Goal: Share content: Share content

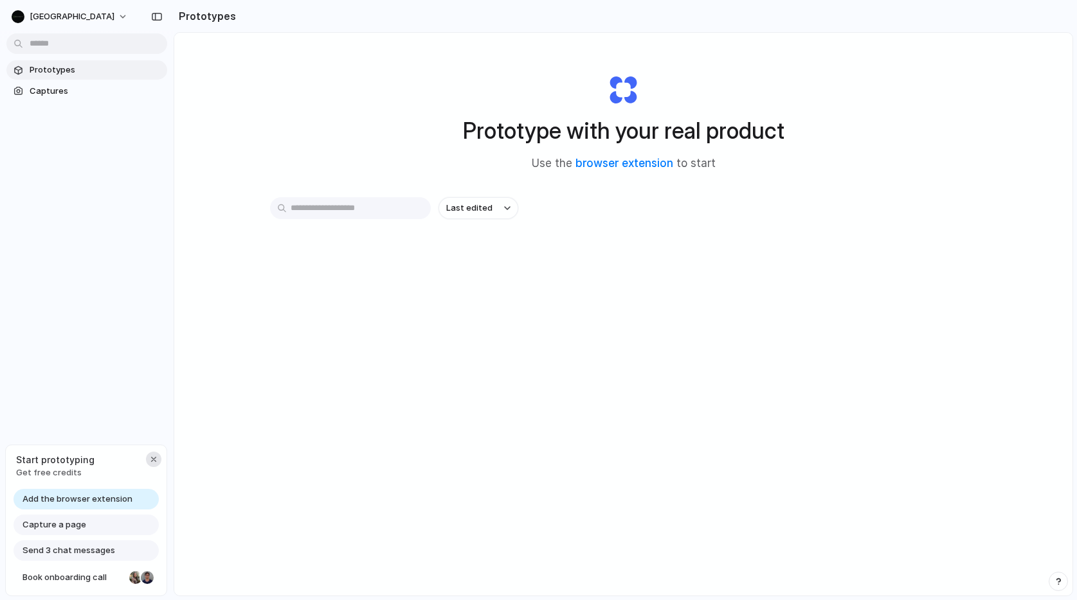
click at [154, 458] on div "button" at bounding box center [153, 459] width 10 height 10
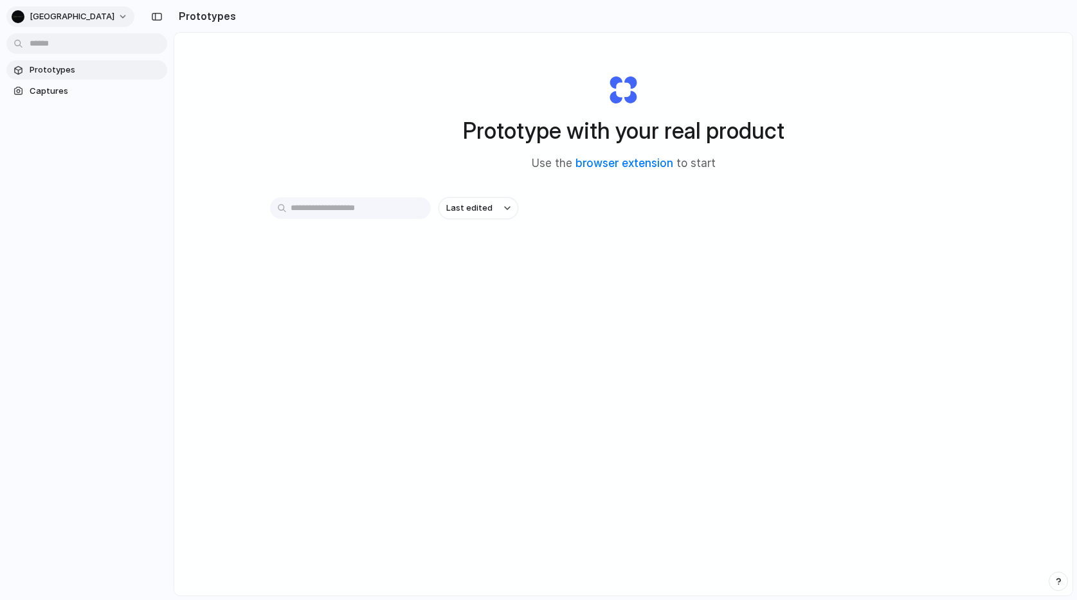
click at [76, 15] on span "Mount Arbor" at bounding box center [72, 16] width 85 height 13
click at [53, 40] on span "Settings" at bounding box center [47, 45] width 35 height 13
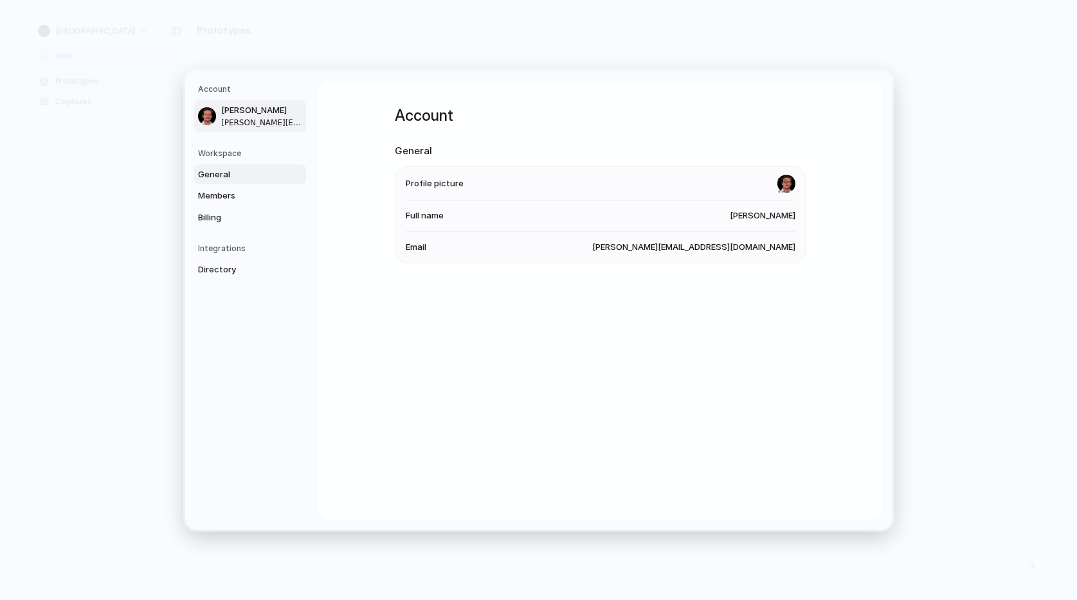
click at [208, 169] on span "General" at bounding box center [239, 174] width 82 height 13
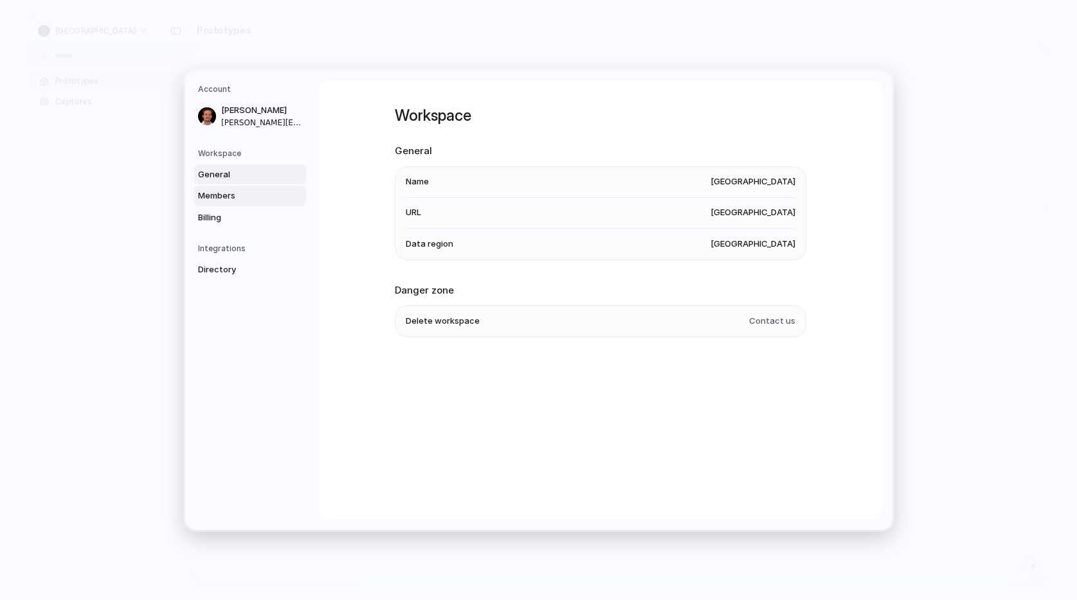
click at [208, 193] on span "Members" at bounding box center [239, 196] width 82 height 13
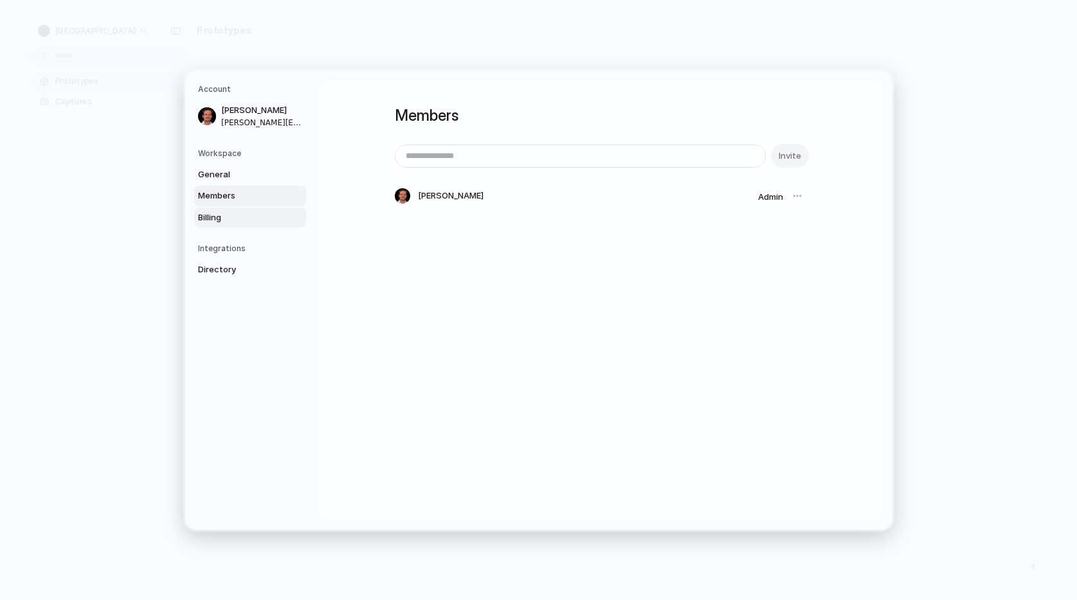
click at [207, 216] on span "Billing" at bounding box center [239, 217] width 82 height 13
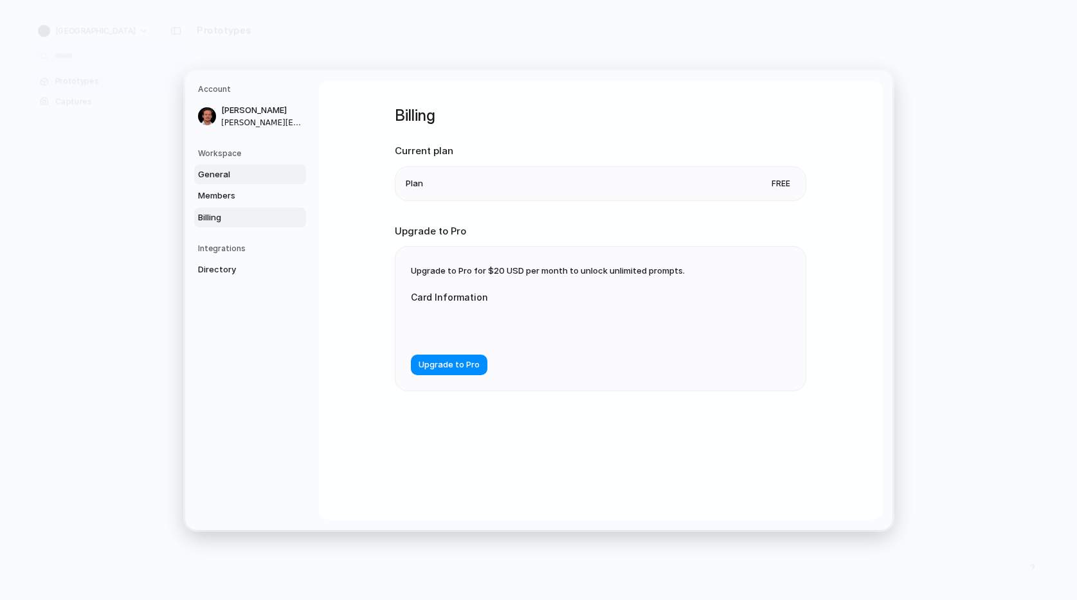
click at [220, 172] on span "General" at bounding box center [239, 174] width 82 height 13
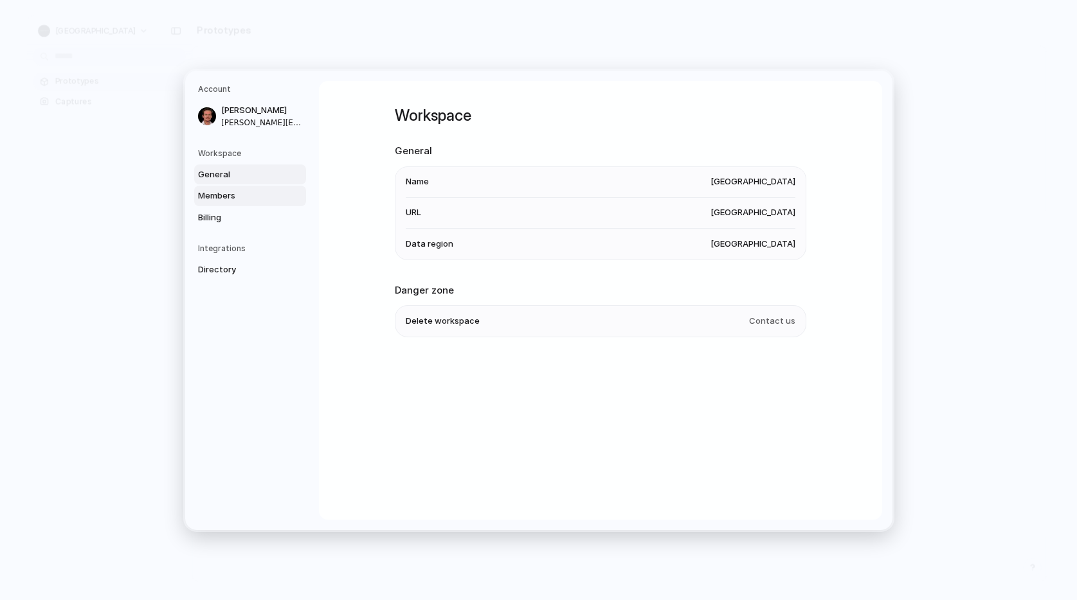
click at [217, 193] on span "Members" at bounding box center [239, 196] width 82 height 13
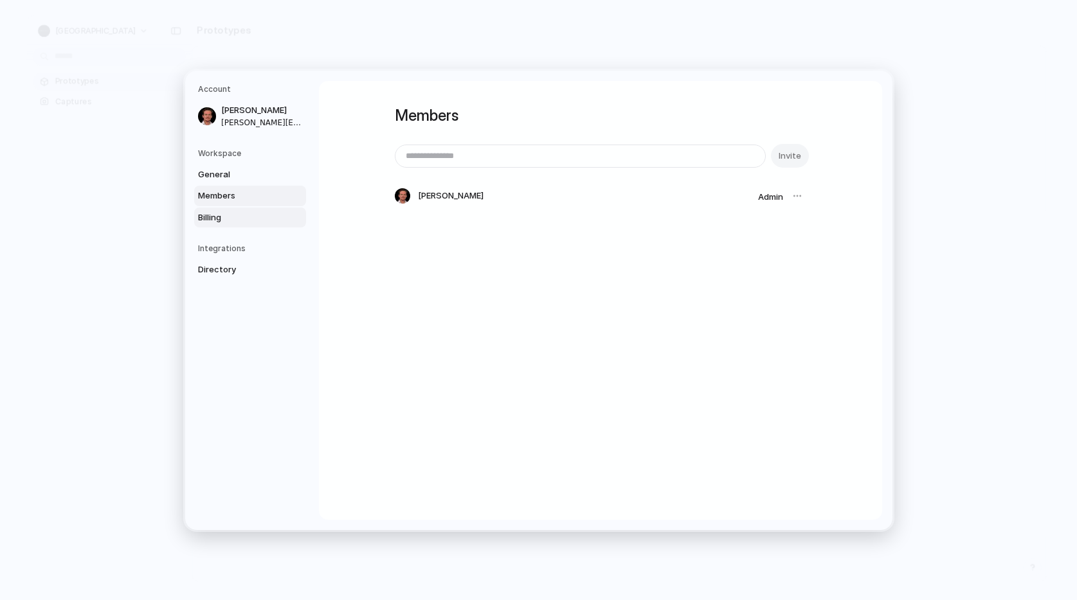
click at [212, 220] on span "Billing" at bounding box center [239, 217] width 82 height 13
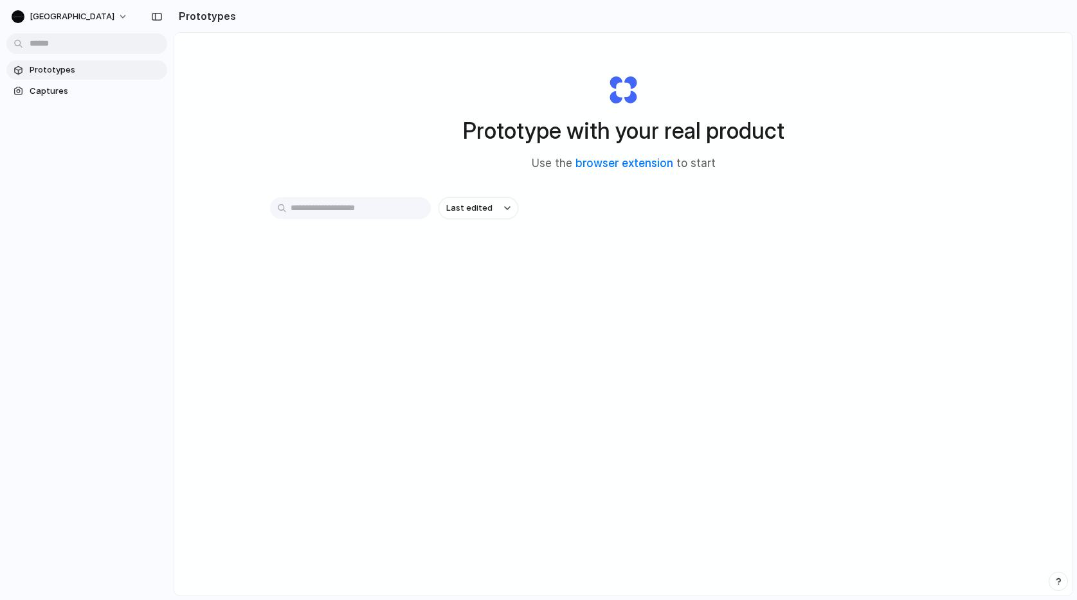
click at [654, 170] on span "Use the browser extension to start" at bounding box center [624, 164] width 184 height 17
click at [631, 167] on link "browser extension" at bounding box center [624, 163] width 98 height 13
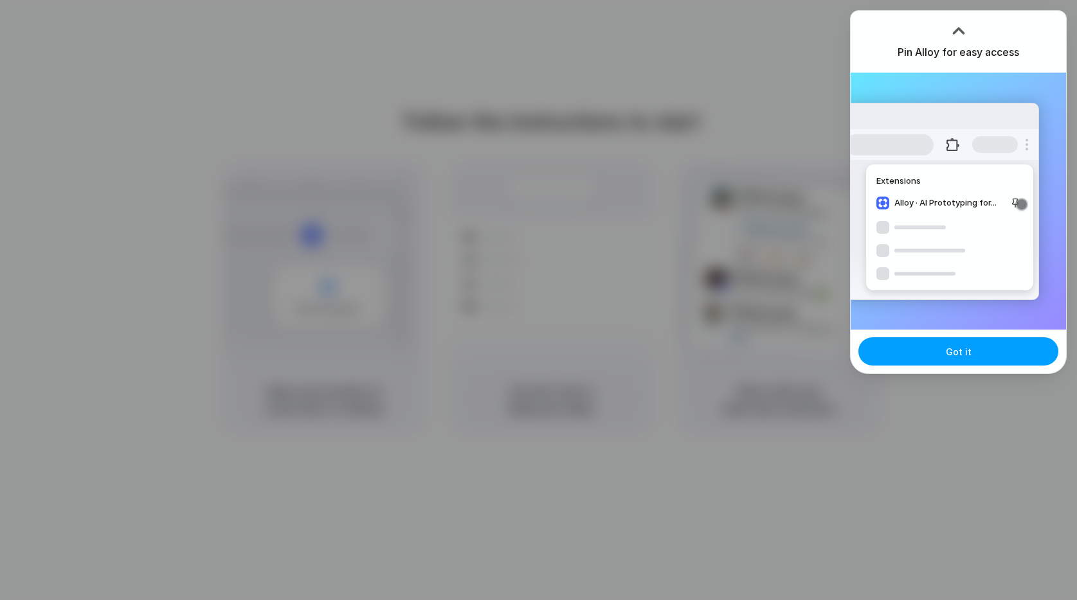
click at [934, 356] on button "Got it" at bounding box center [958, 351] width 200 height 28
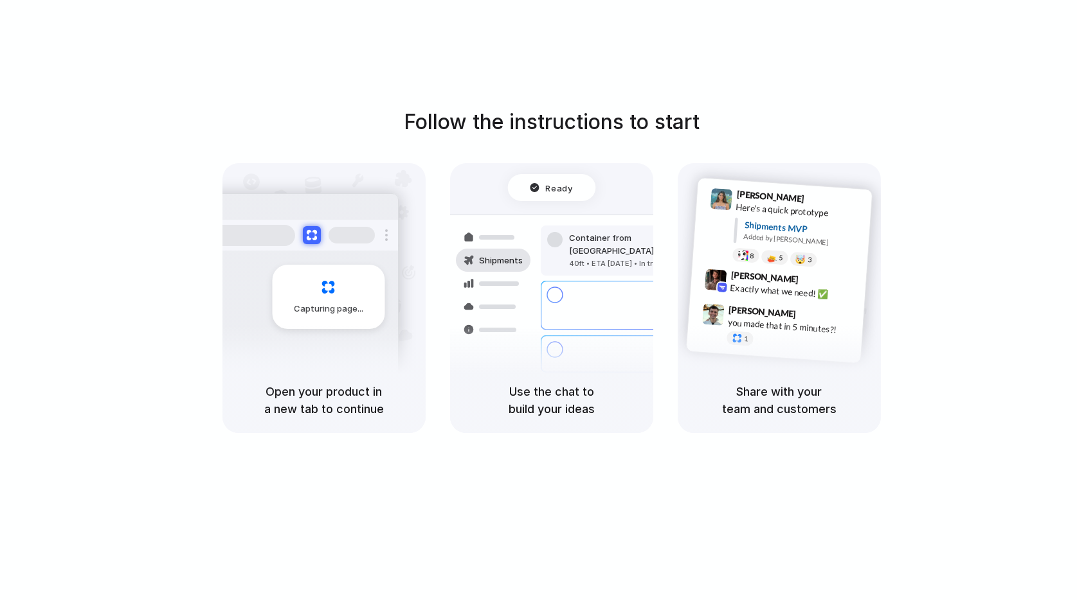
click at [602, 24] on div "Follow the instructions to start Capturing page Open your product in a new tab …" at bounding box center [551, 313] width 1102 height 626
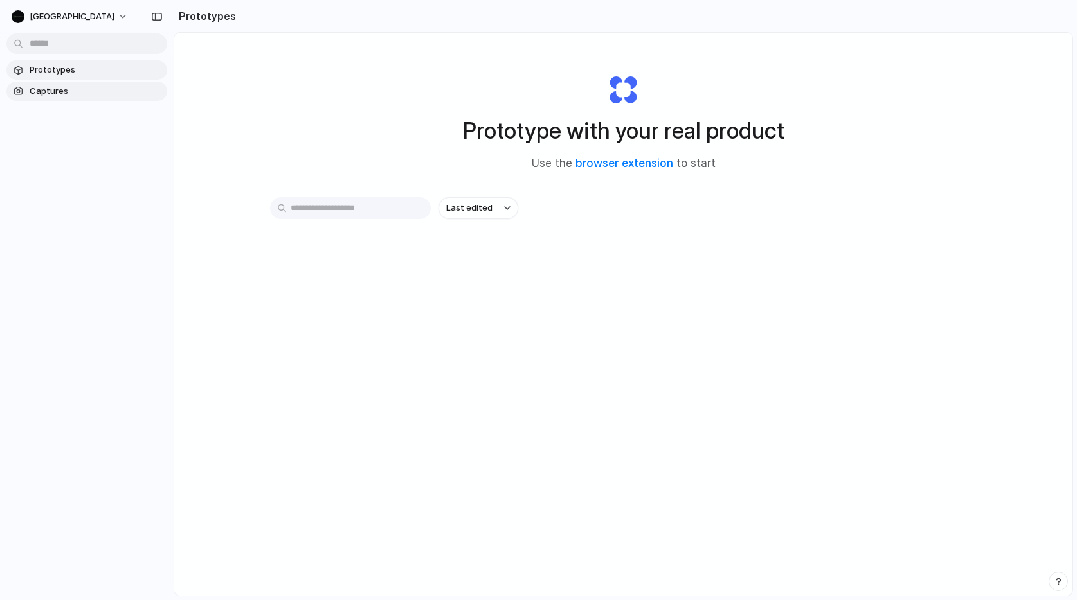
click at [58, 86] on span "Captures" at bounding box center [96, 91] width 132 height 13
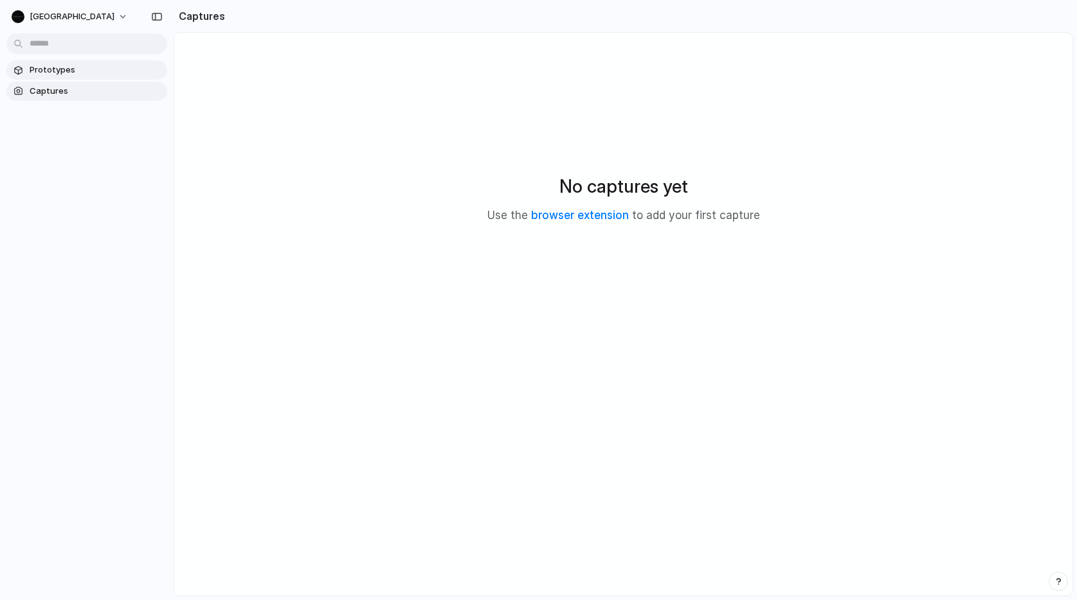
click at [68, 64] on span "Prototypes" at bounding box center [96, 70] width 132 height 13
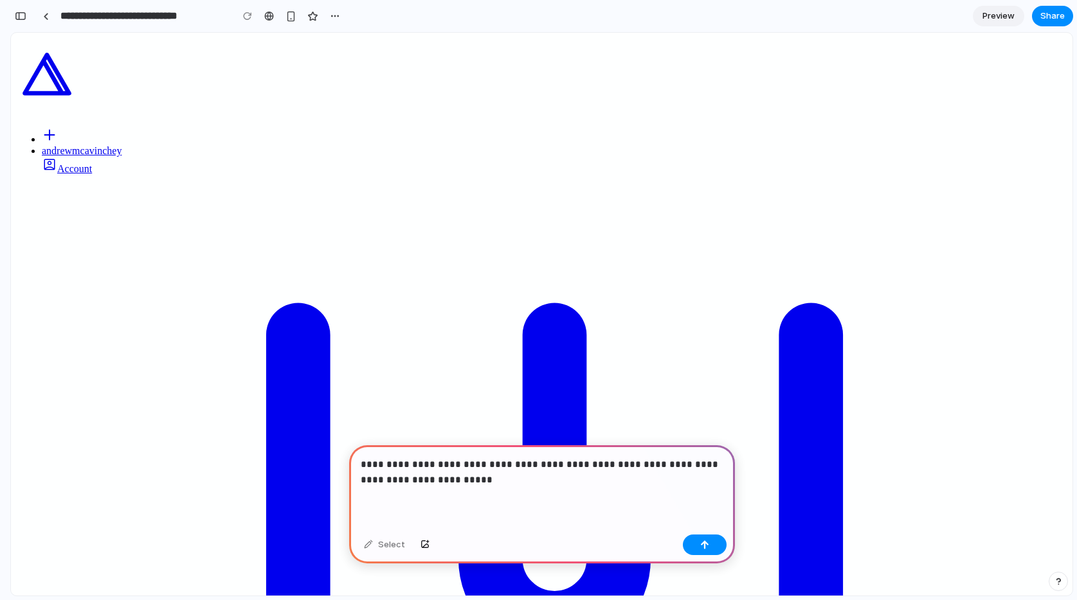
click at [404, 468] on p "**********" at bounding box center [542, 472] width 363 height 31
click at [709, 547] on button "button" at bounding box center [705, 545] width 44 height 21
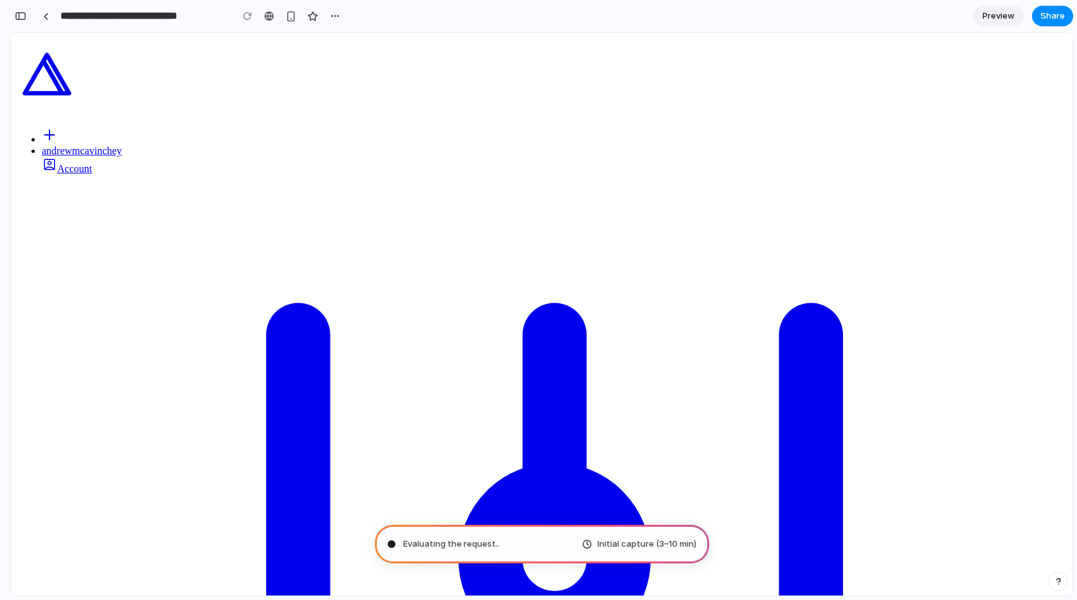
type input "**********"
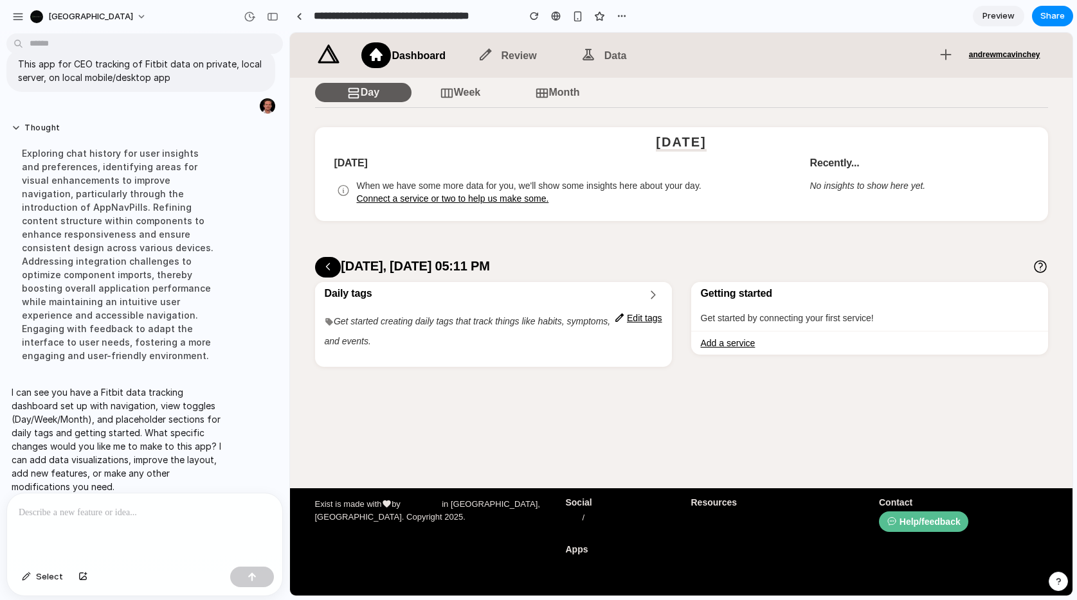
click at [186, 504] on div at bounding box center [144, 528] width 275 height 68
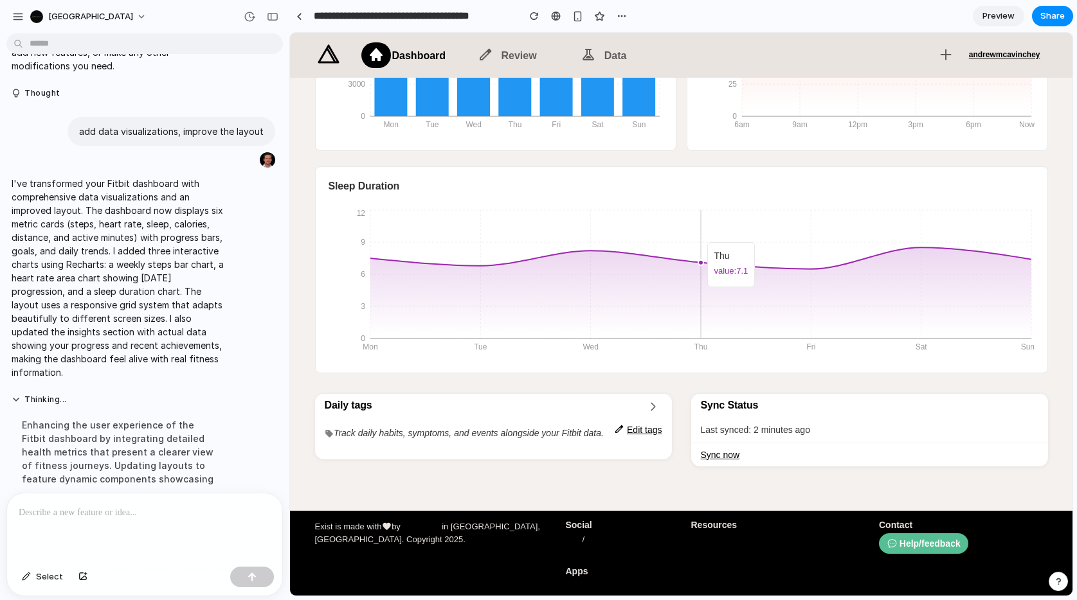
scroll to position [664, 0]
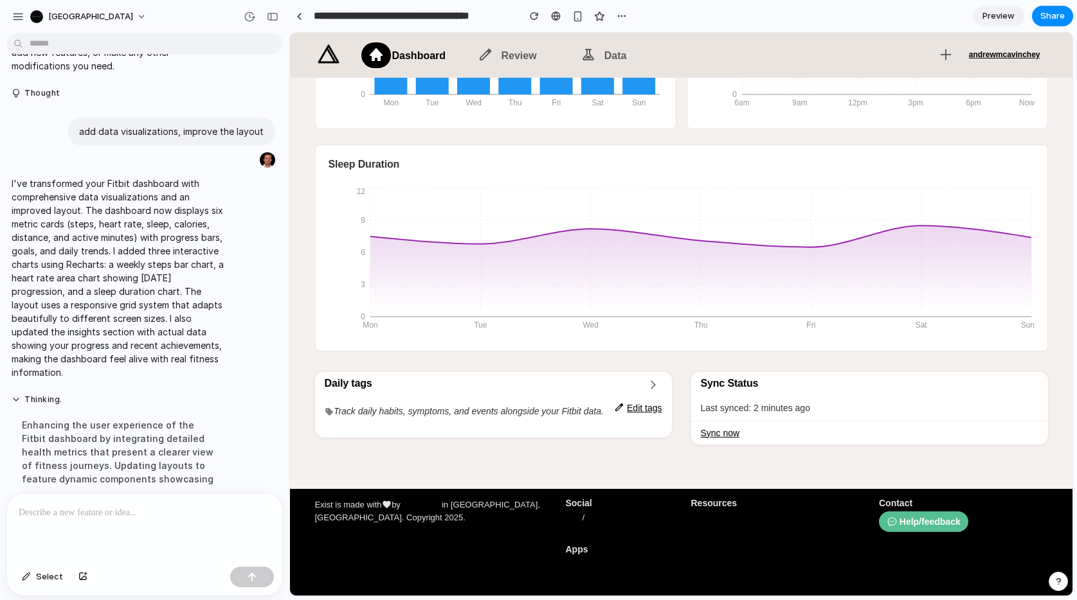
click at [123, 516] on p at bounding box center [145, 512] width 252 height 15
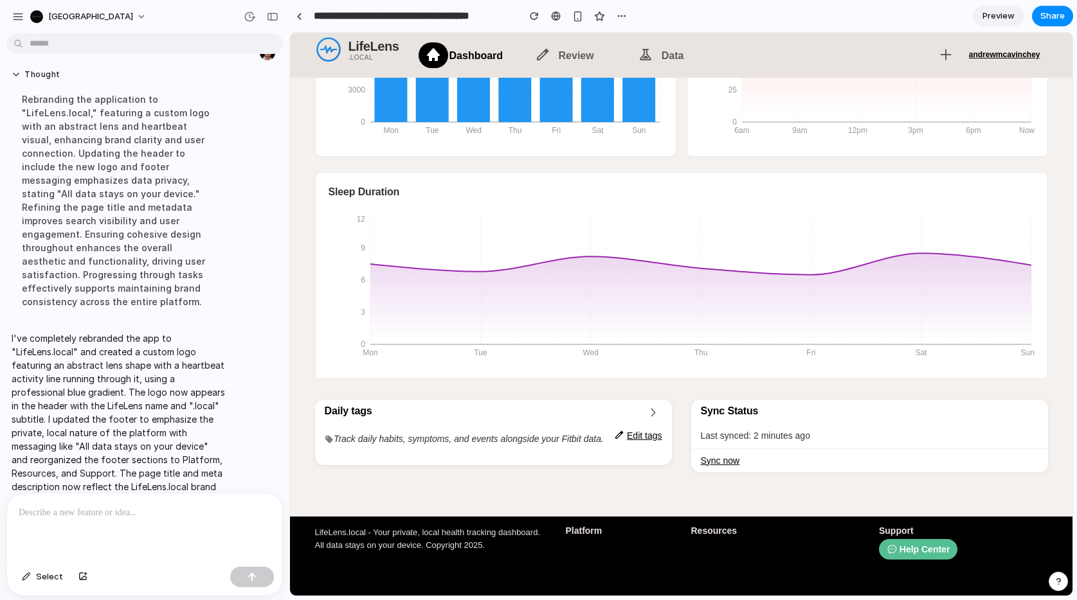
scroll to position [646, 0]
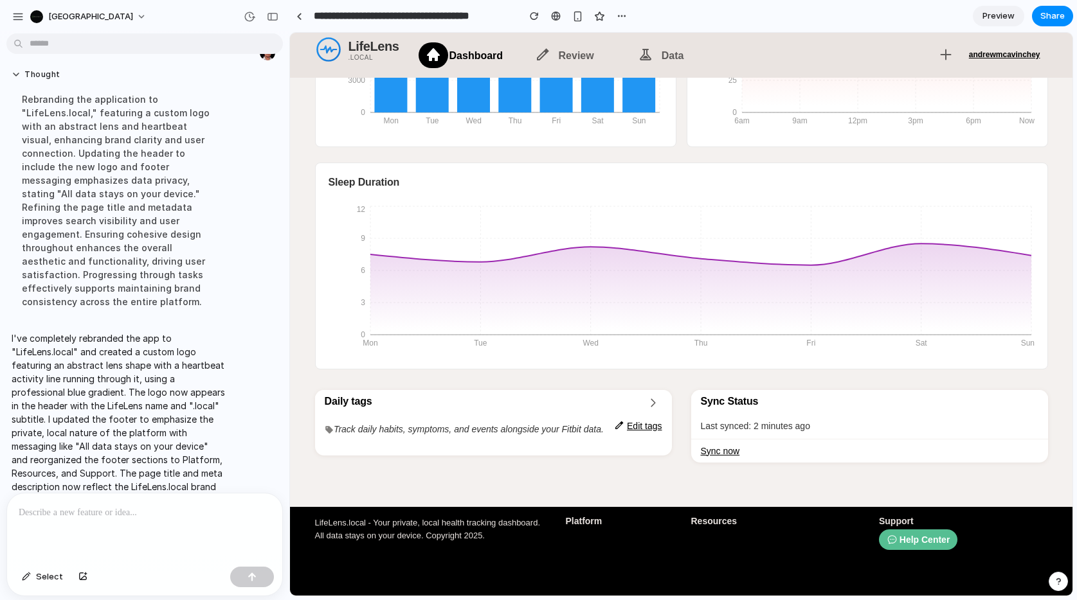
click at [114, 532] on div at bounding box center [144, 528] width 275 height 68
click at [40, 577] on span "Select" at bounding box center [49, 577] width 27 height 13
drag, startPoint x: 49, startPoint y: 581, endPoint x: 69, endPoint y: 540, distance: 45.4
click at [49, 581] on span "Select" at bounding box center [49, 577] width 27 height 13
click at [65, 526] on div at bounding box center [144, 528] width 275 height 68
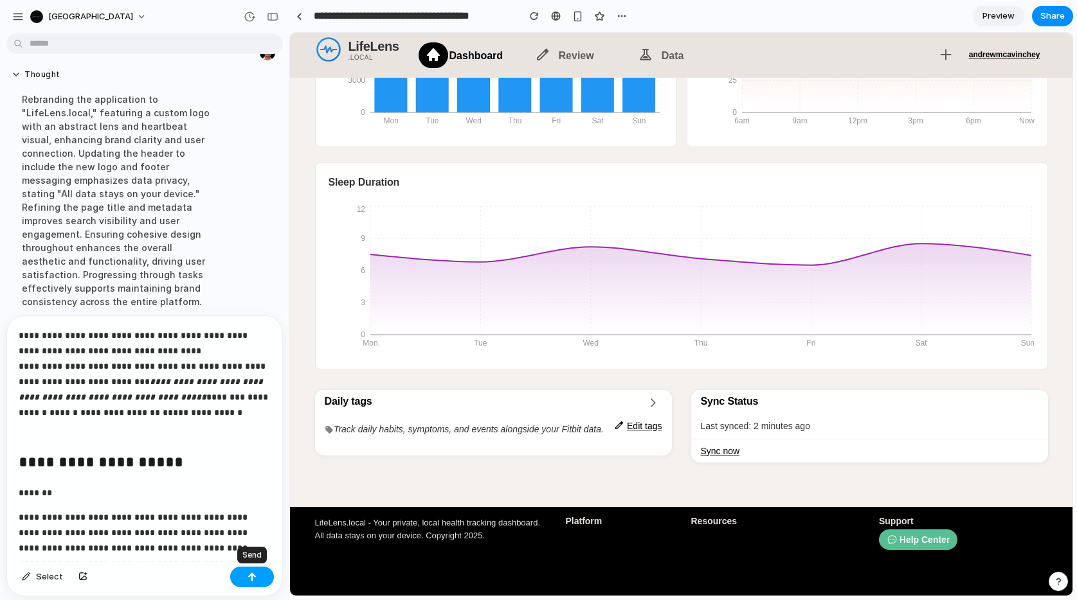
click at [258, 576] on button "button" at bounding box center [252, 577] width 44 height 21
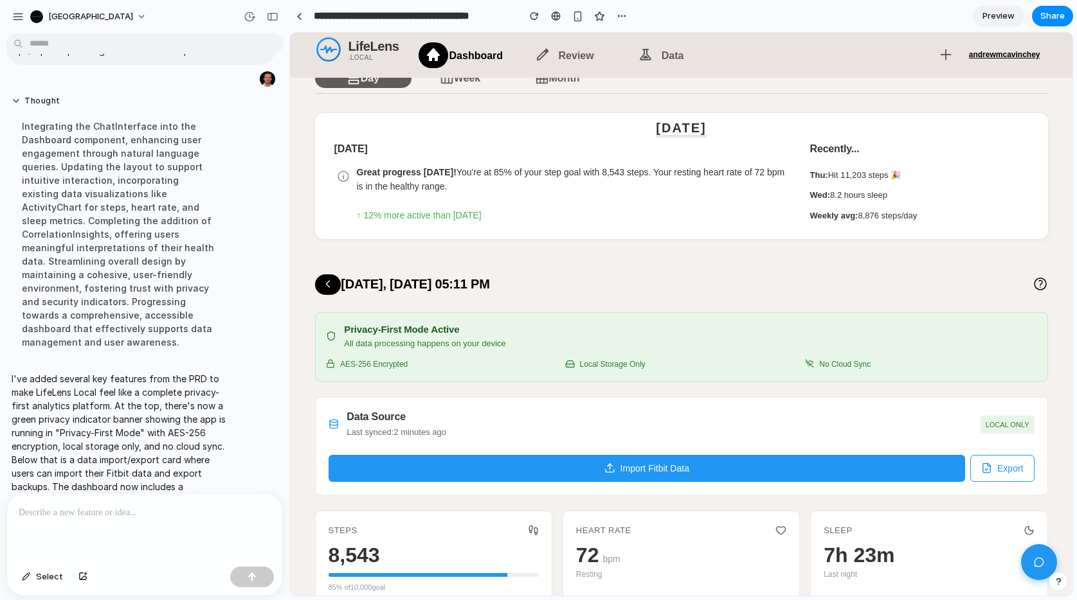
scroll to position [0, 0]
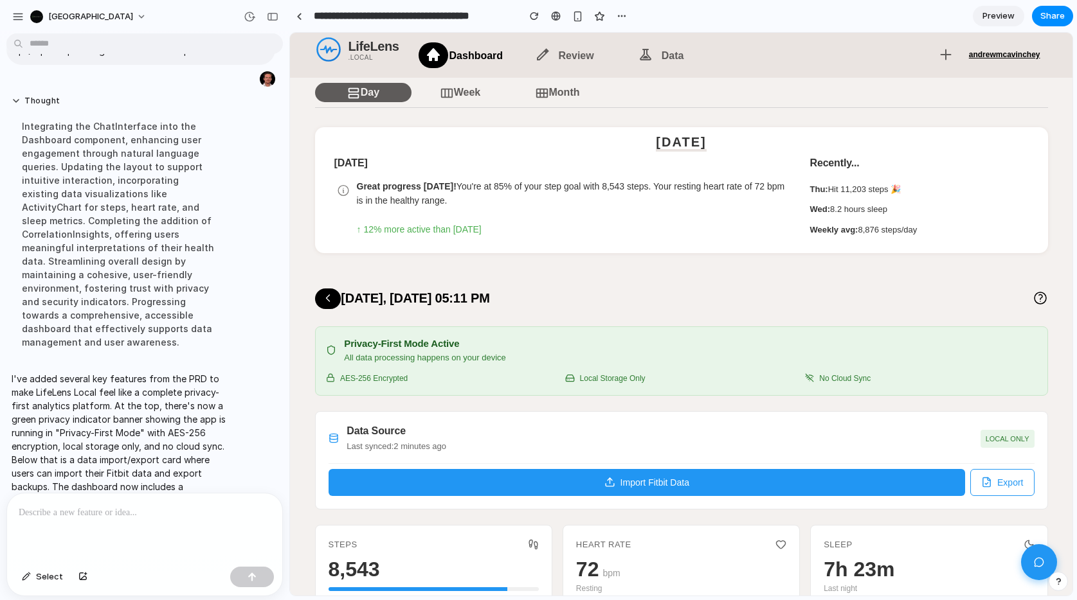
click at [66, 508] on p at bounding box center [145, 512] width 252 height 15
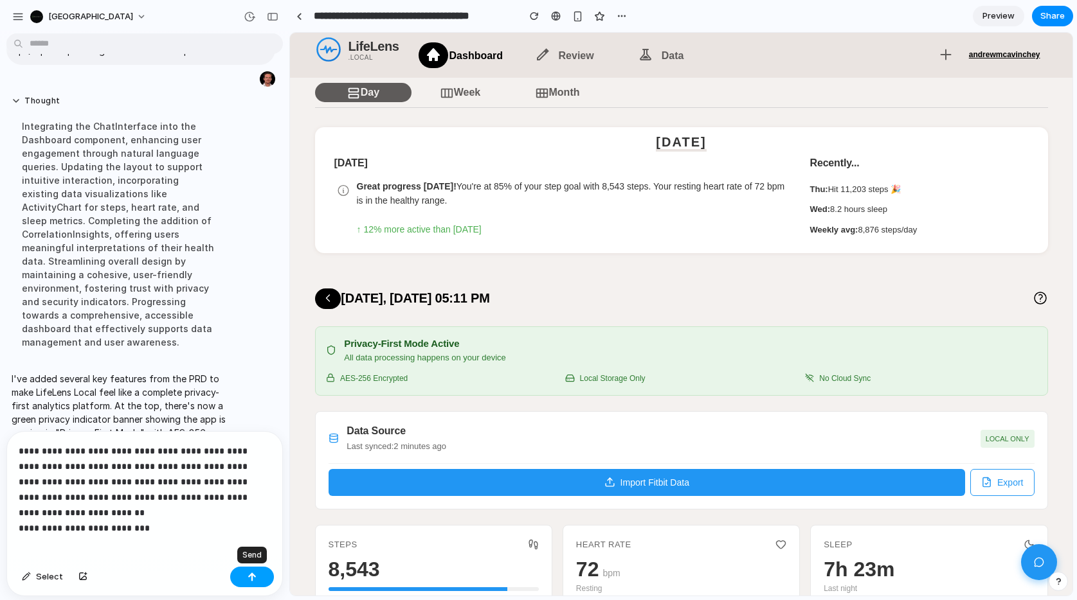
click at [247, 578] on div "button" at bounding box center [251, 577] width 9 height 9
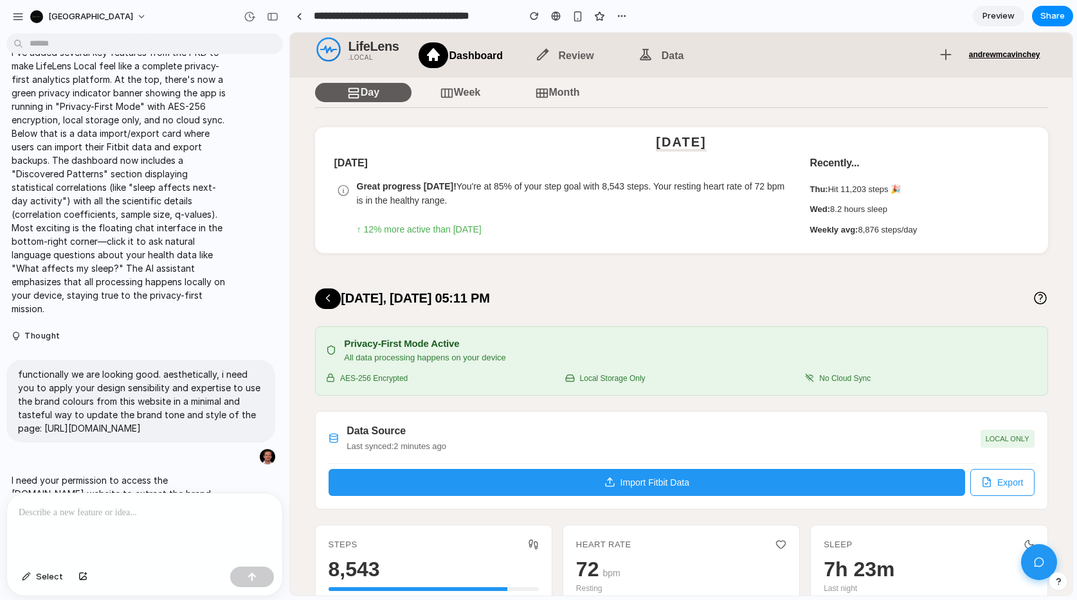
scroll to position [4819, 0]
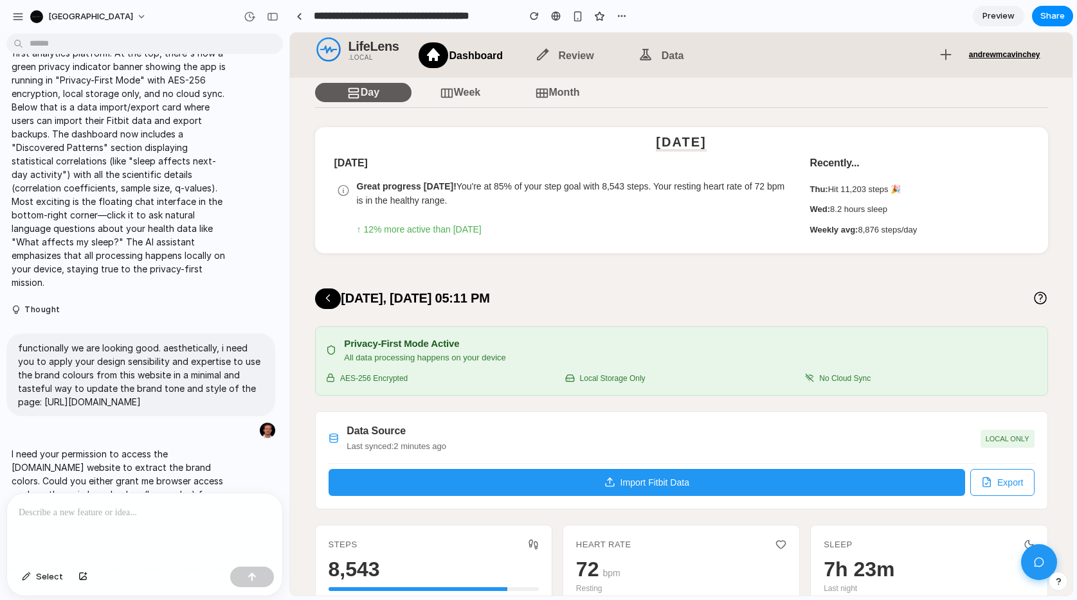
click at [177, 513] on p at bounding box center [145, 512] width 252 height 15
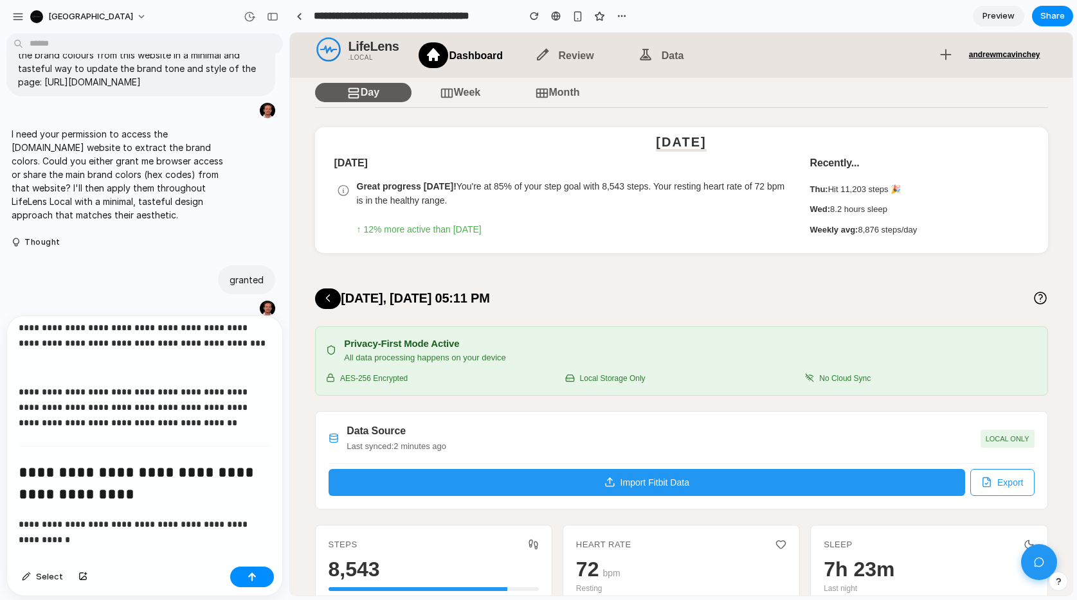
scroll to position [45, 0]
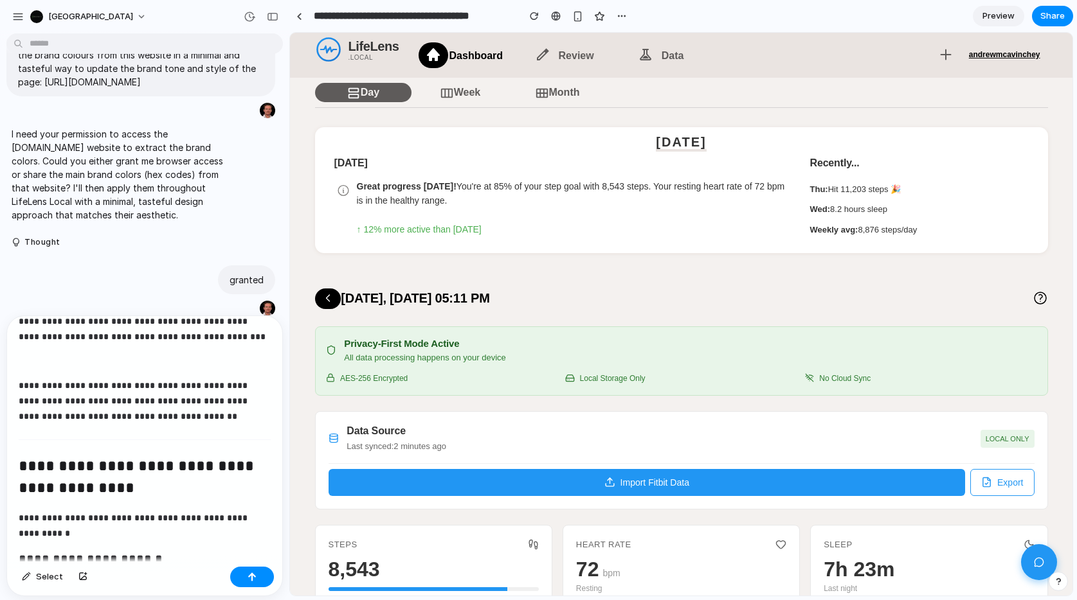
drag, startPoint x: 226, startPoint y: 400, endPoint x: 229, endPoint y: 408, distance: 8.1
click at [226, 400] on p "**********" at bounding box center [145, 401] width 252 height 46
drag, startPoint x: 55, startPoint y: 417, endPoint x: 66, endPoint y: 427, distance: 15.9
click at [57, 417] on p "**********" at bounding box center [145, 401] width 252 height 46
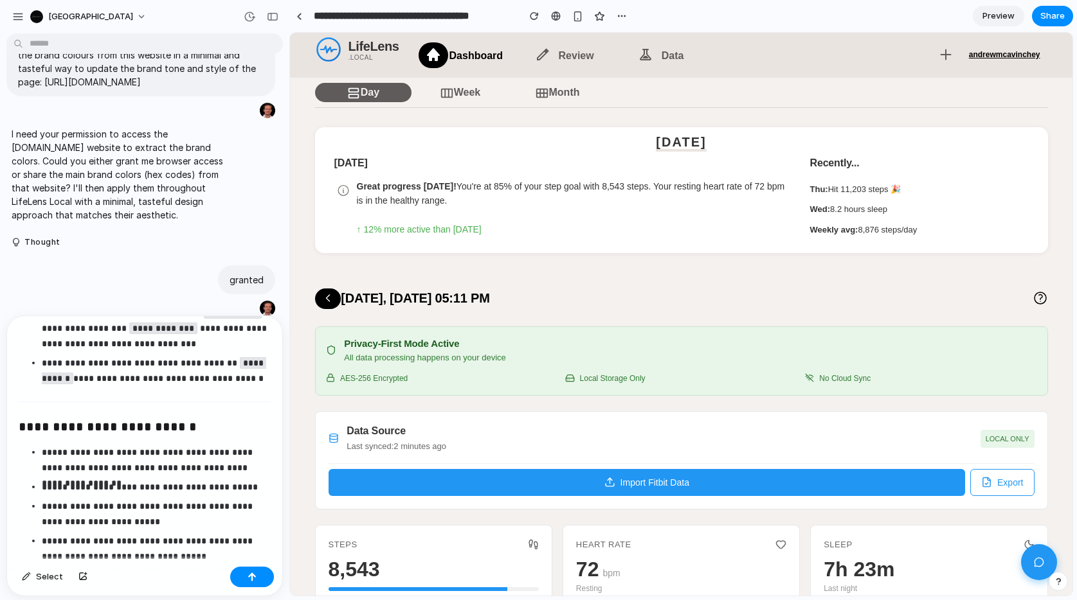
scroll to position [3067, 0]
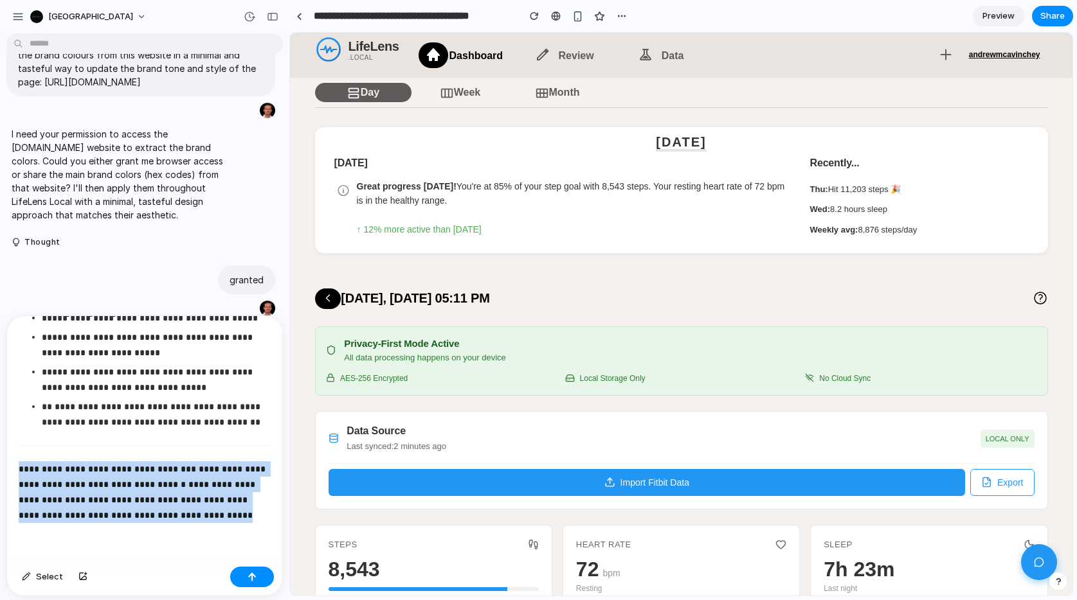
drag, startPoint x: 175, startPoint y: 523, endPoint x: -21, endPoint y: 474, distance: 202.2
click at [0, 474] on html "Mount Arbor This app for CEO tracking of Fitbit data on private, local server, …" at bounding box center [538, 300] width 1077 height 600
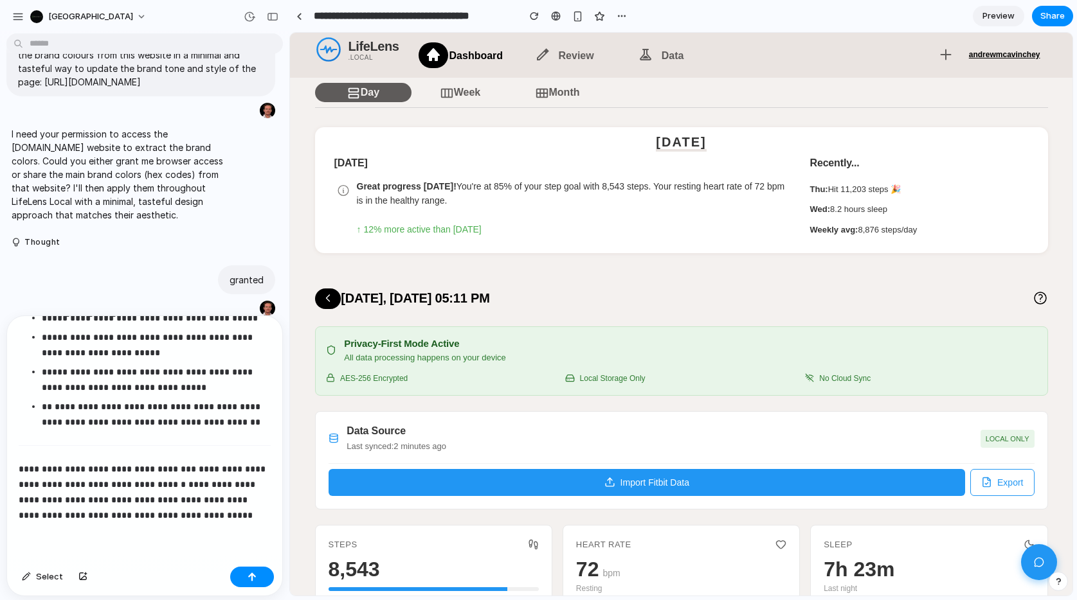
scroll to position [3020, 0]
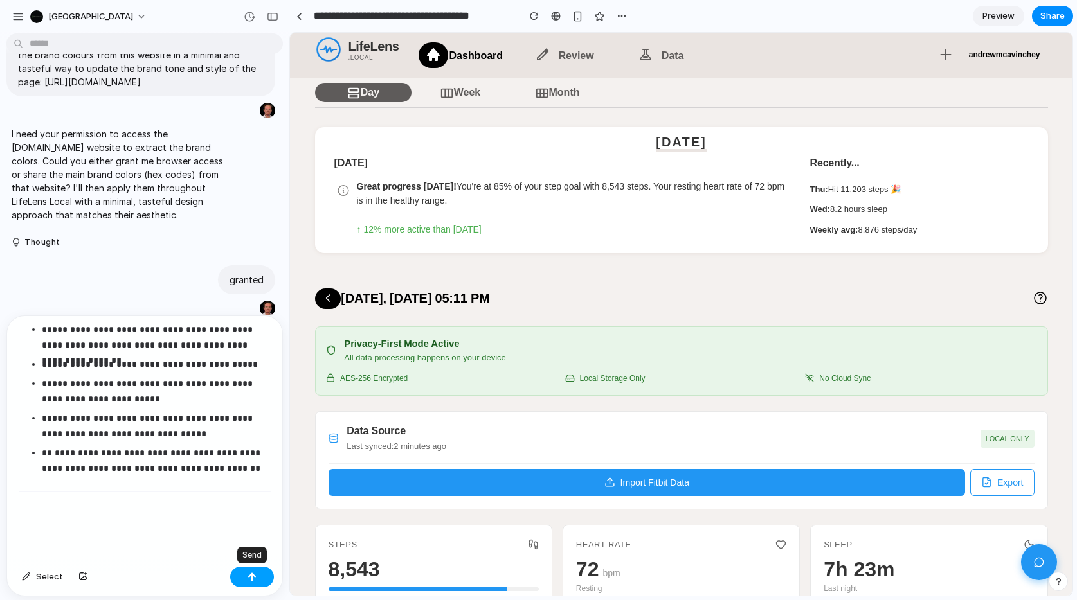
click at [249, 582] on button "button" at bounding box center [252, 577] width 44 height 21
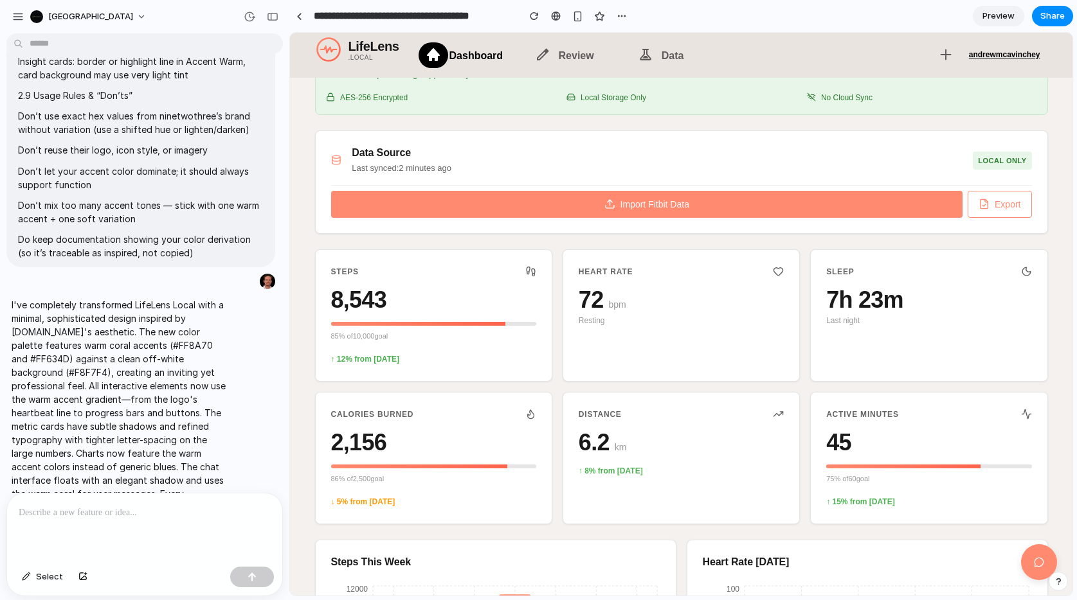
scroll to position [0, 0]
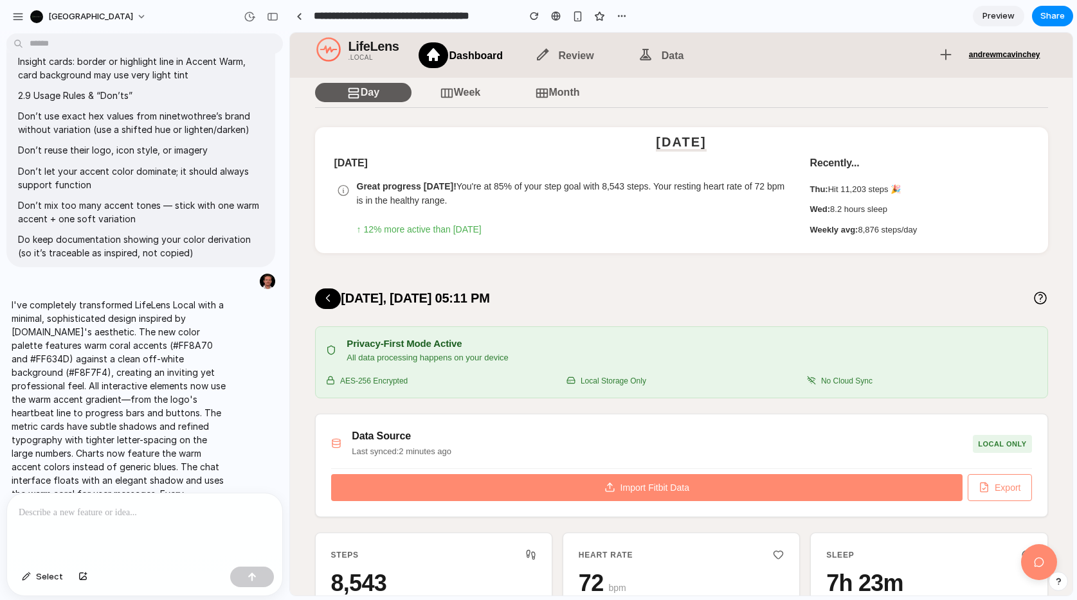
click at [132, 513] on p at bounding box center [145, 512] width 252 height 15
click at [567, 54] on span "Review" at bounding box center [576, 55] width 35 height 11
click at [650, 62] on icon at bounding box center [645, 54] width 15 height 15
click at [1033, 560] on icon at bounding box center [1039, 563] width 12 height 12
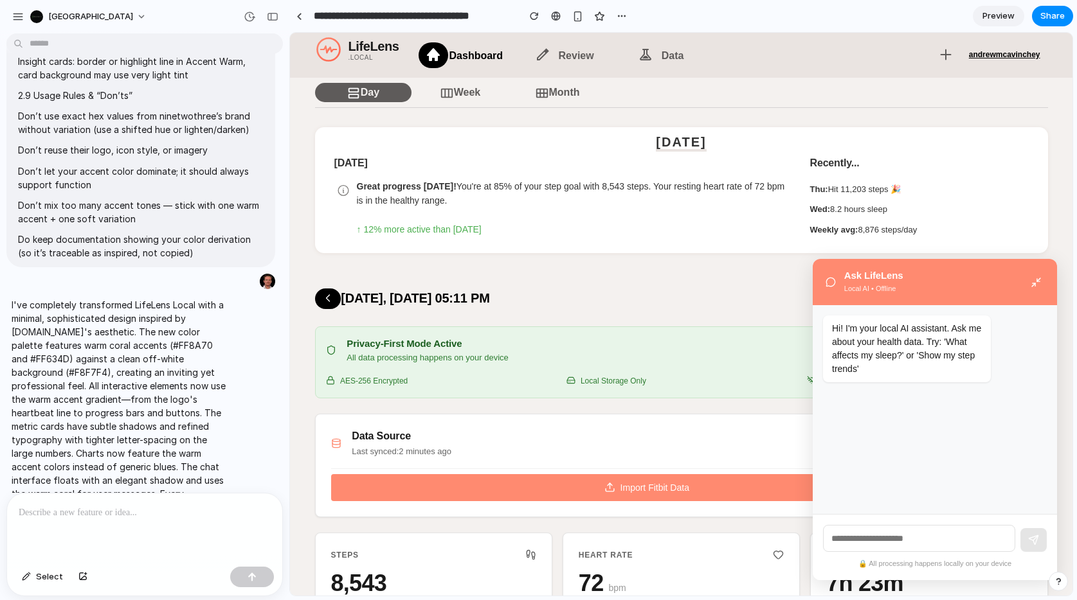
click at [886, 542] on input "text" at bounding box center [919, 538] width 192 height 27
click at [1039, 280] on icon at bounding box center [1035, 282] width 11 height 11
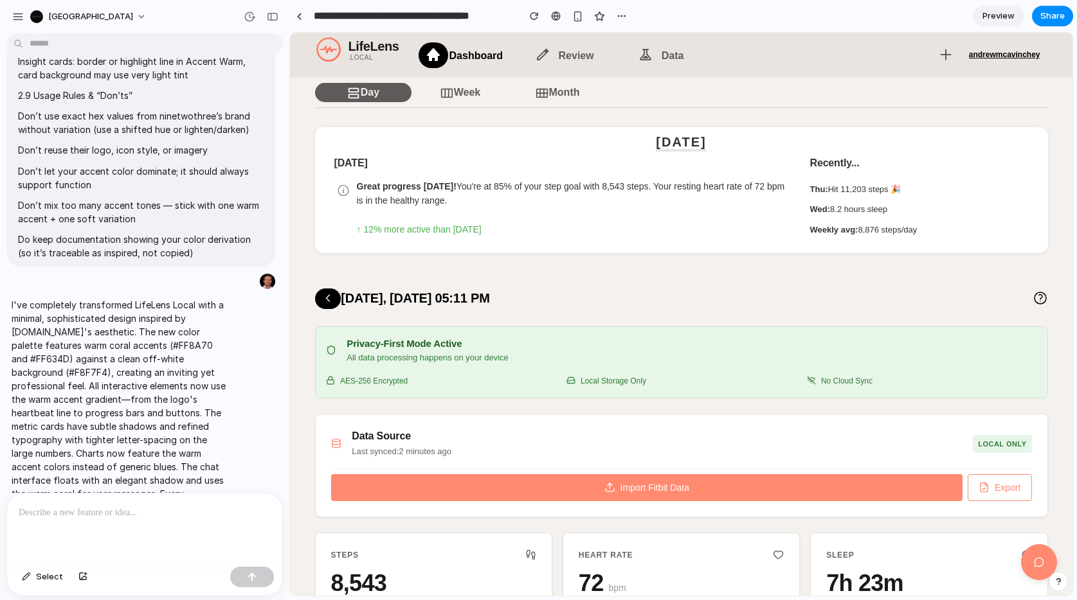
click at [181, 528] on div at bounding box center [144, 528] width 275 height 68
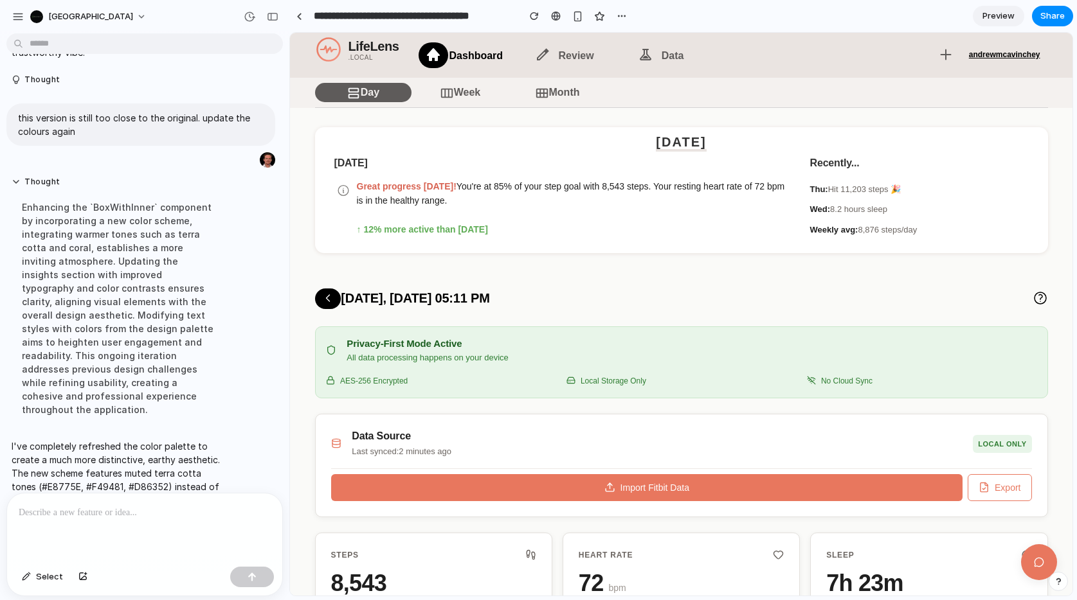
click at [994, 14] on span "Preview" at bounding box center [998, 16] width 32 height 13
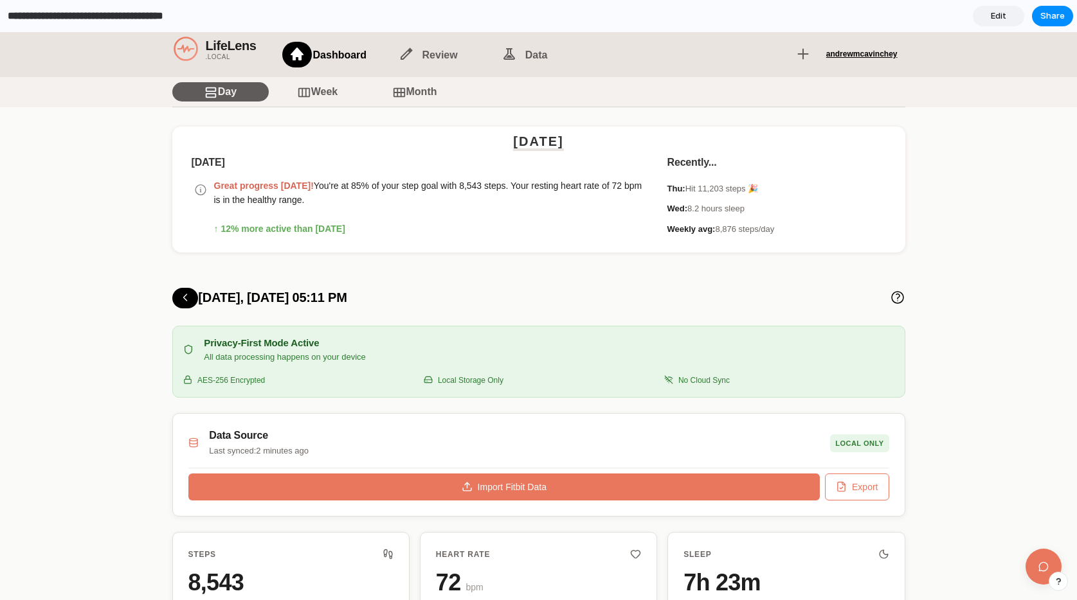
click at [56, 7] on input "**********" at bounding box center [106, 15] width 203 height 23
click at [76, 19] on input "**********" at bounding box center [106, 15] width 203 height 23
drag, startPoint x: 90, startPoint y: 16, endPoint x: -24, endPoint y: 16, distance: 113.8
click at [0, 16] on html "**********" at bounding box center [538, 300] width 1077 height 600
type input "**********"
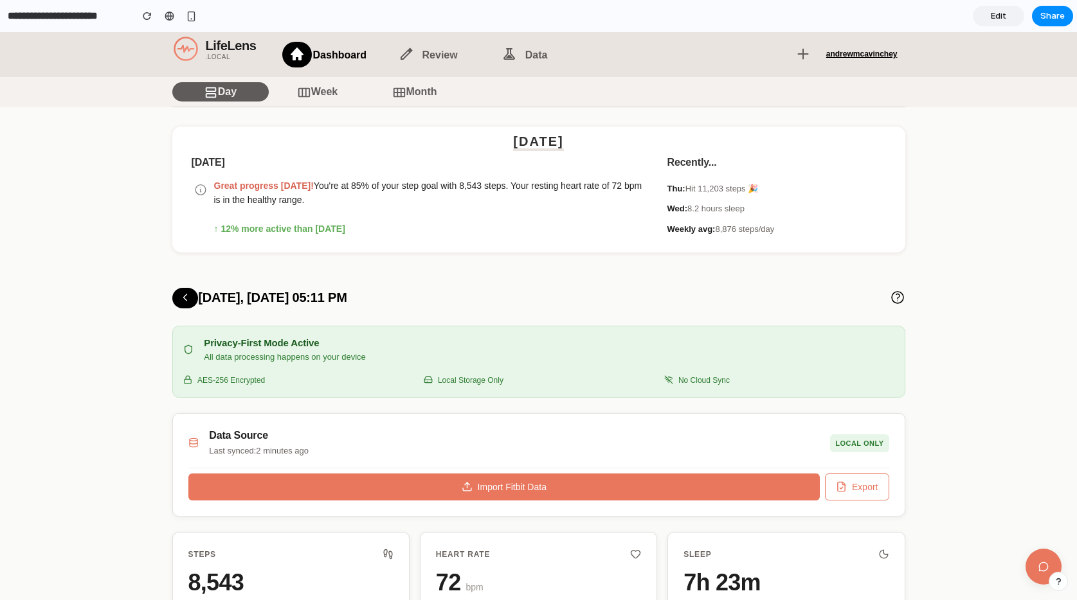
click at [111, 118] on div "Friday Today Great progress today! You're at 85% of your step goal with 8,543 s…" at bounding box center [538, 186] width 1077 height 158
click at [187, 13] on div "button" at bounding box center [191, 16] width 11 height 11
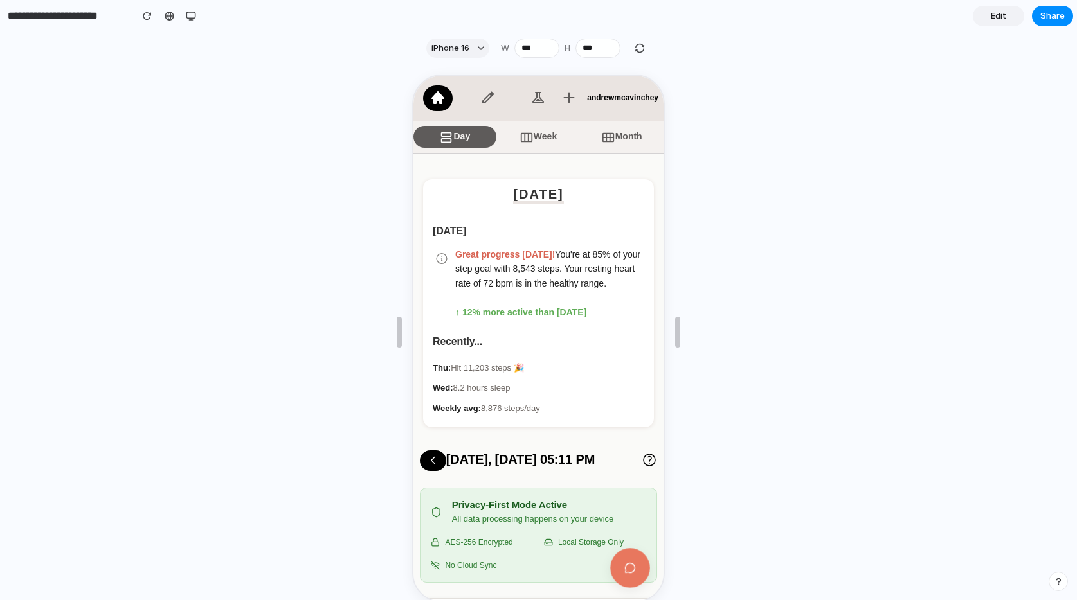
click at [630, 555] on button at bounding box center [629, 567] width 40 height 40
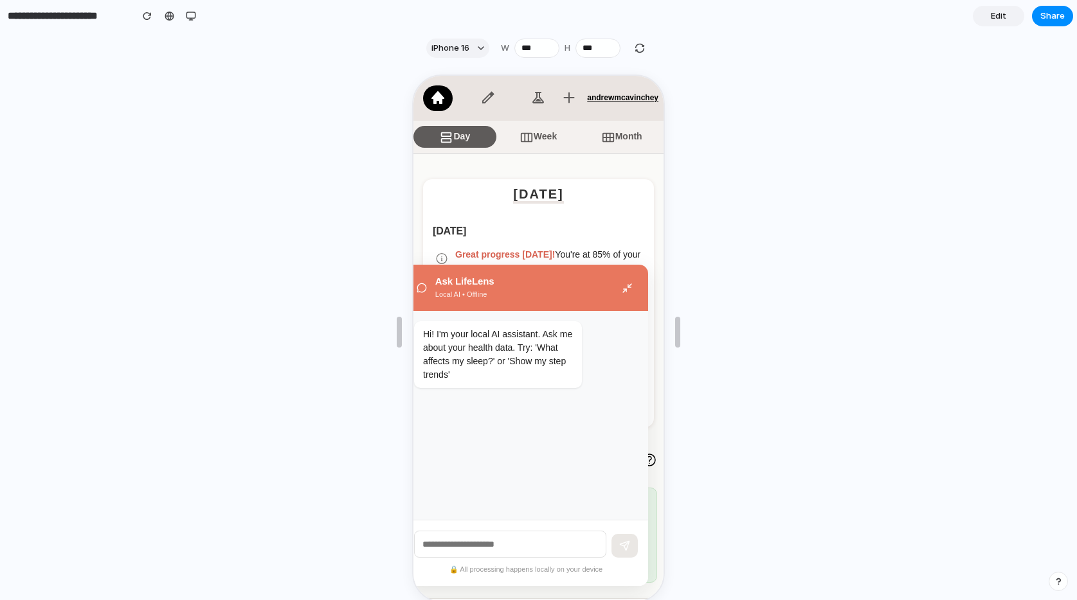
drag, startPoint x: 621, startPoint y: 274, endPoint x: 623, endPoint y: 281, distance: 6.9
click at [621, 274] on div "Ask LifeLens Local AI • Offline" at bounding box center [524, 287] width 244 height 46
click at [623, 282] on icon at bounding box center [625, 287] width 11 height 11
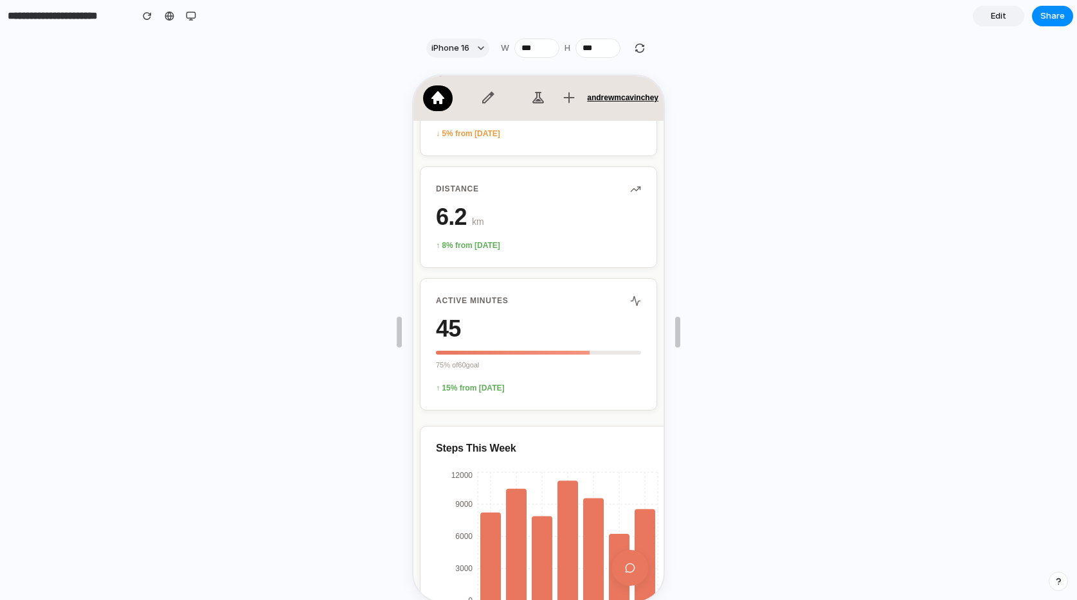
scroll to position [1046, 0]
click at [1046, 26] on button "Share" at bounding box center [1052, 16] width 41 height 21
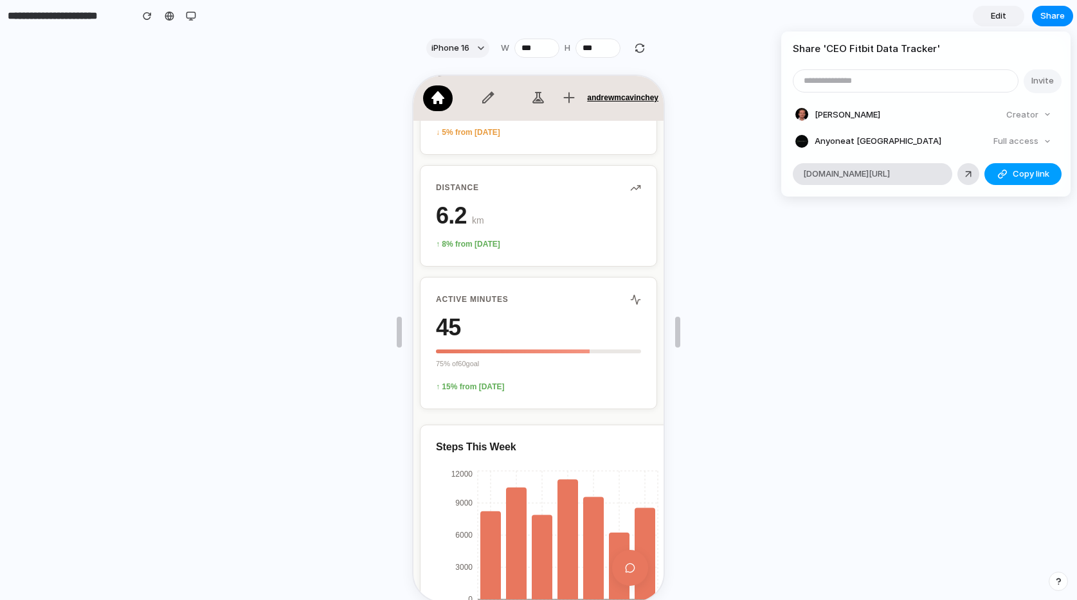
click at [1020, 179] on span "Copy link" at bounding box center [1030, 174] width 37 height 13
click at [842, 139] on span "Anyone at Mount Arbor" at bounding box center [877, 141] width 127 height 13
click at [917, 86] on input "email" at bounding box center [905, 81] width 224 height 22
click at [994, 58] on article "Share ' CEO Fitbit Data Tracker ' Invite Andrew McAvinchey Creator Anyone at Mo…" at bounding box center [925, 113] width 289 height 165
click at [1018, 312] on div "Share ' CEO Fitbit Data Tracker ' Invite Andrew McAvinchey Creator Anyone at Mo…" at bounding box center [538, 300] width 1077 height 600
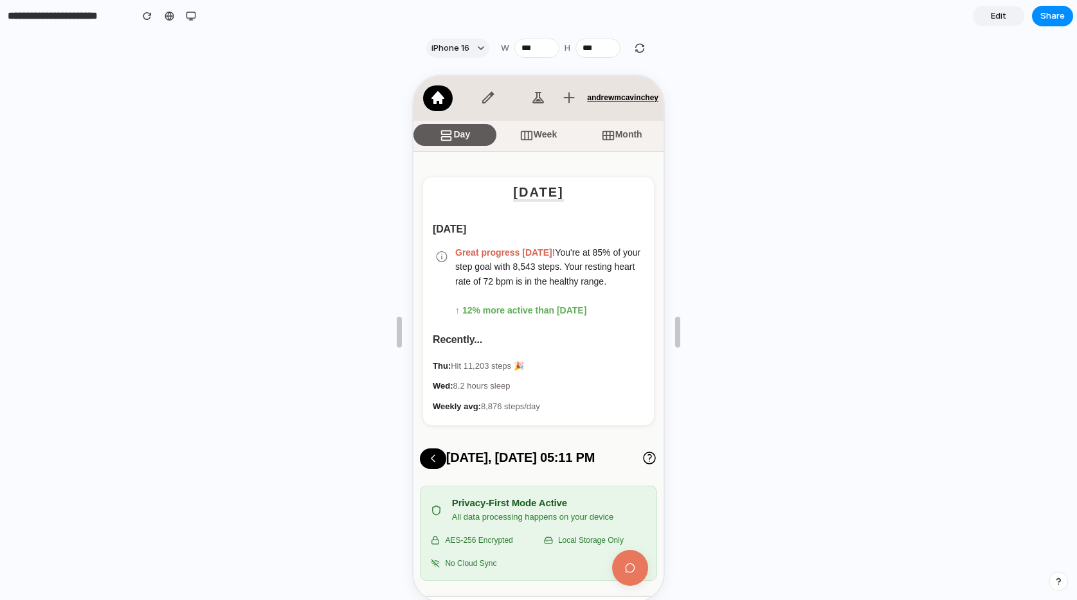
scroll to position [3, 0]
click at [524, 136] on icon at bounding box center [525, 133] width 14 height 14
click at [543, 131] on link "Week" at bounding box center [537, 132] width 83 height 22
click at [622, 131] on link "Month" at bounding box center [619, 132] width 83 height 22
click at [467, 125] on link "Day" at bounding box center [453, 132] width 83 height 22
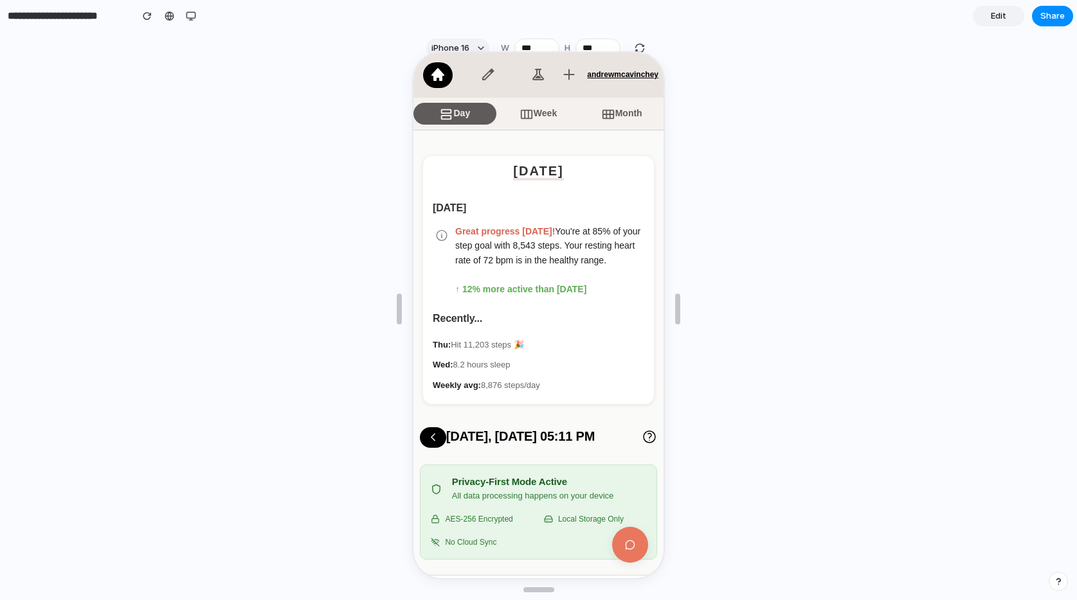
scroll to position [0, 0]
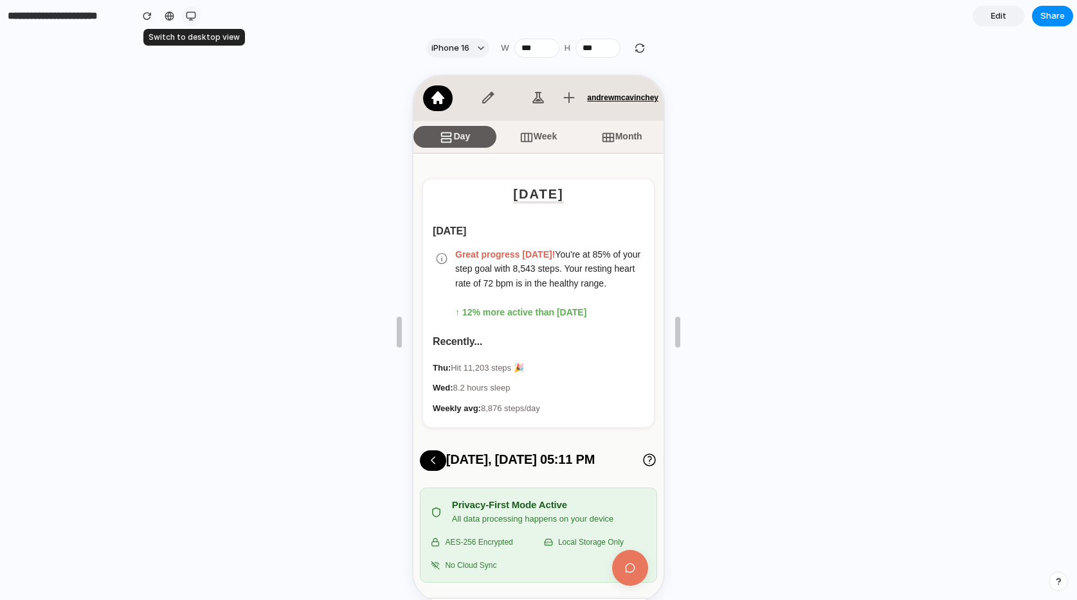
click at [190, 20] on div "button" at bounding box center [191, 16] width 10 height 10
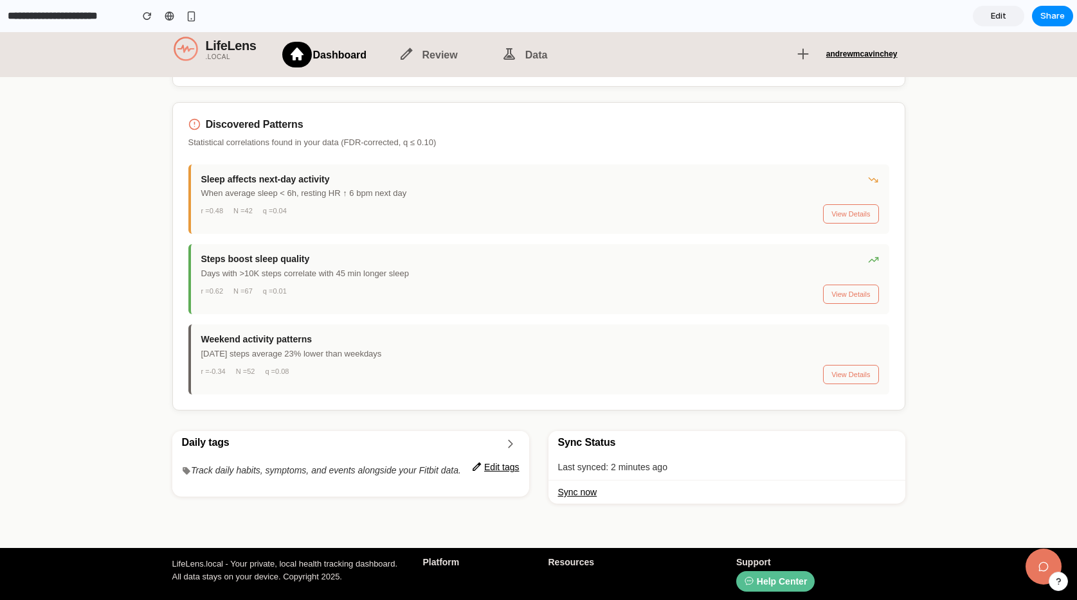
scroll to position [1178, 0]
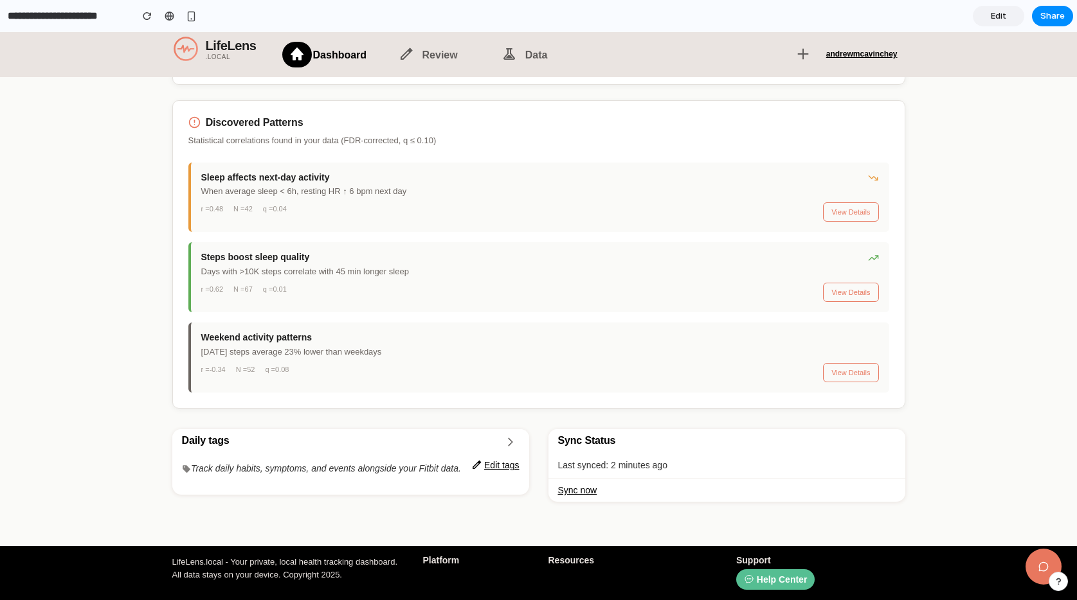
click at [444, 564] on h5 "Platform" at bounding box center [475, 561] width 106 height 10
drag, startPoint x: 572, startPoint y: 562, endPoint x: 752, endPoint y: 558, distance: 180.0
click at [604, 558] on h5 "Resources" at bounding box center [632, 561] width 169 height 10
drag, startPoint x: 797, startPoint y: 564, endPoint x: 877, endPoint y: 544, distance: 82.2
click at [801, 562] on h5 "Support" at bounding box center [820, 561] width 169 height 10
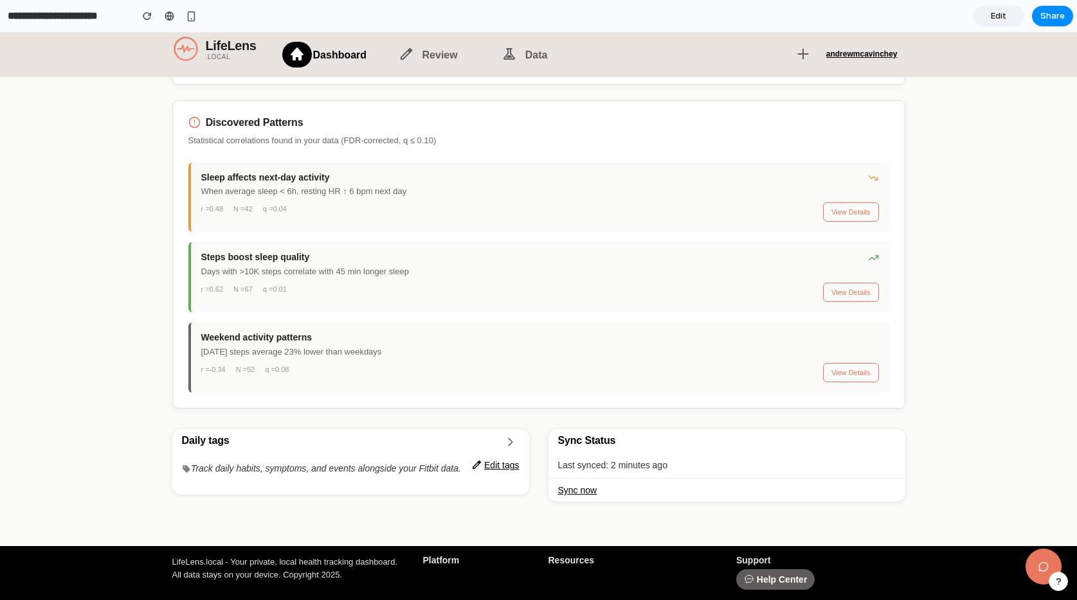
click at [784, 586] on link "Help Center" at bounding box center [775, 579] width 78 height 21
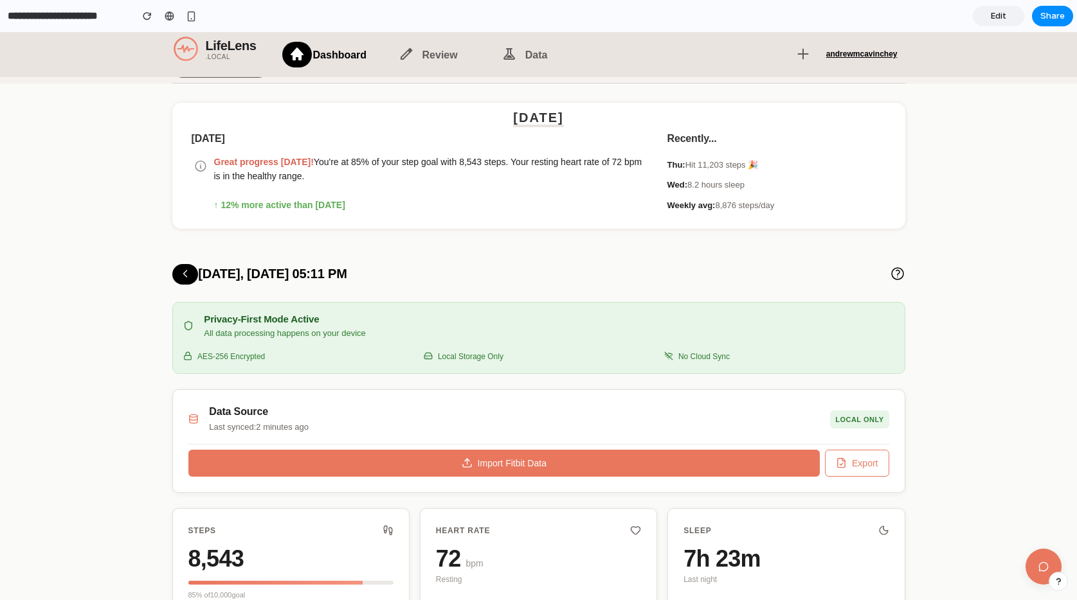
scroll to position [0, 0]
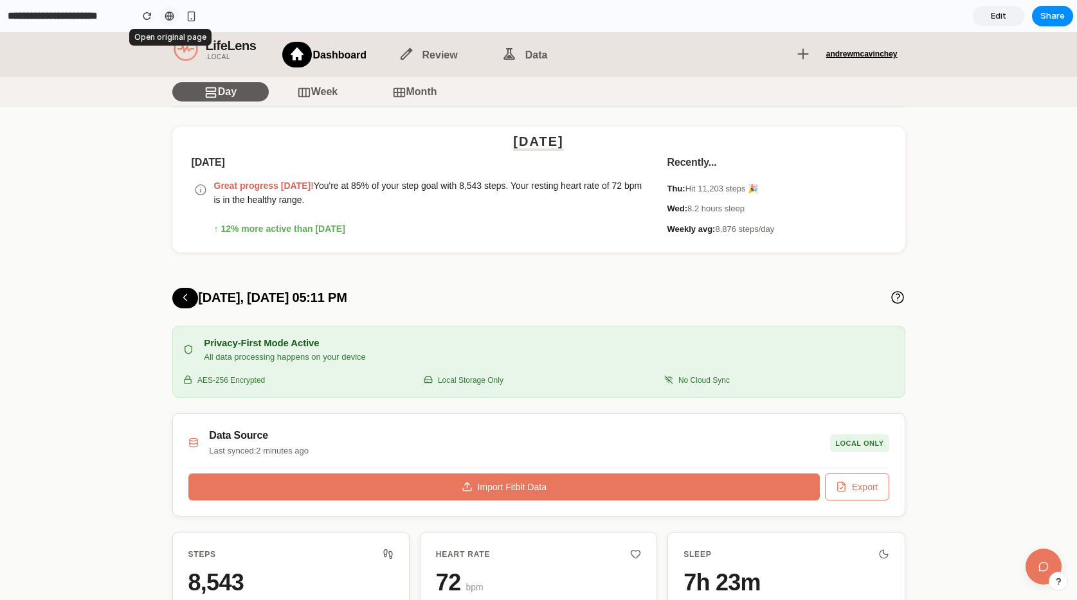
click at [167, 18] on div at bounding box center [170, 16] width 10 height 10
click at [1016, 19] on link "Edit" at bounding box center [997, 16] width 51 height 21
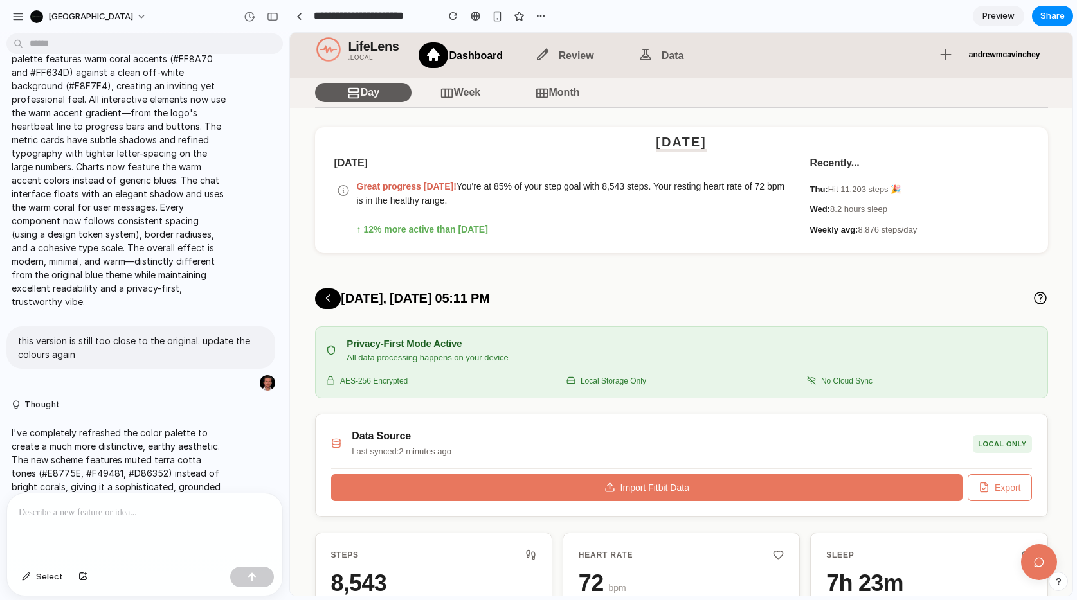
click at [1016, 19] on link "Preview" at bounding box center [997, 16] width 51 height 21
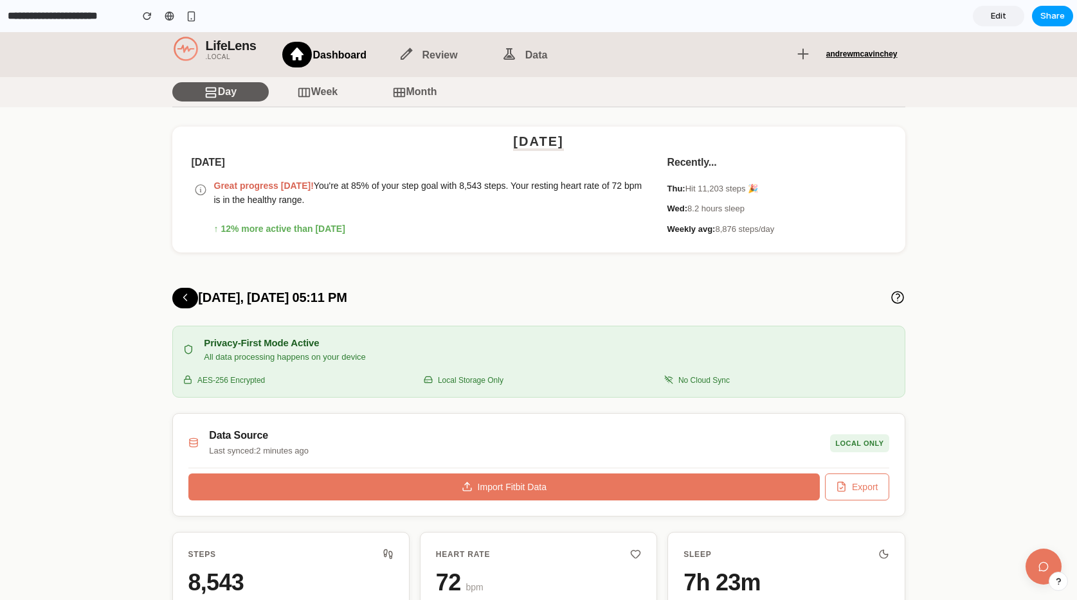
click at [1040, 17] on button "Share" at bounding box center [1052, 16] width 41 height 21
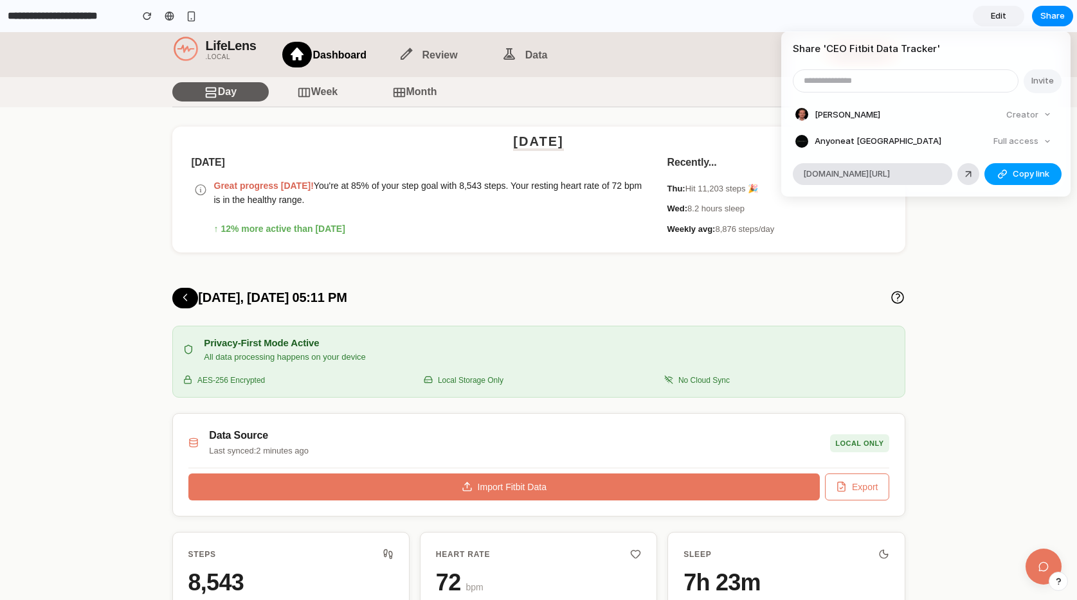
click at [1023, 177] on span "Copy link" at bounding box center [1030, 174] width 37 height 13
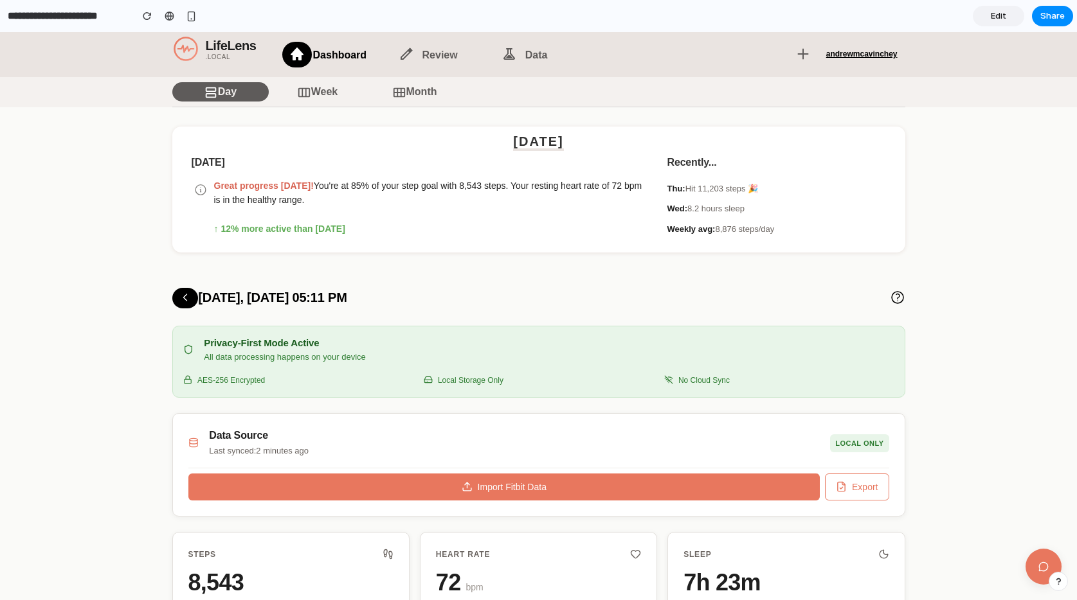
click at [96, 15] on div "Share ' CEO Fitbit Data Tracker ' Invite Andrew McAvinchey Creator Anyone at Mo…" at bounding box center [538, 300] width 1077 height 600
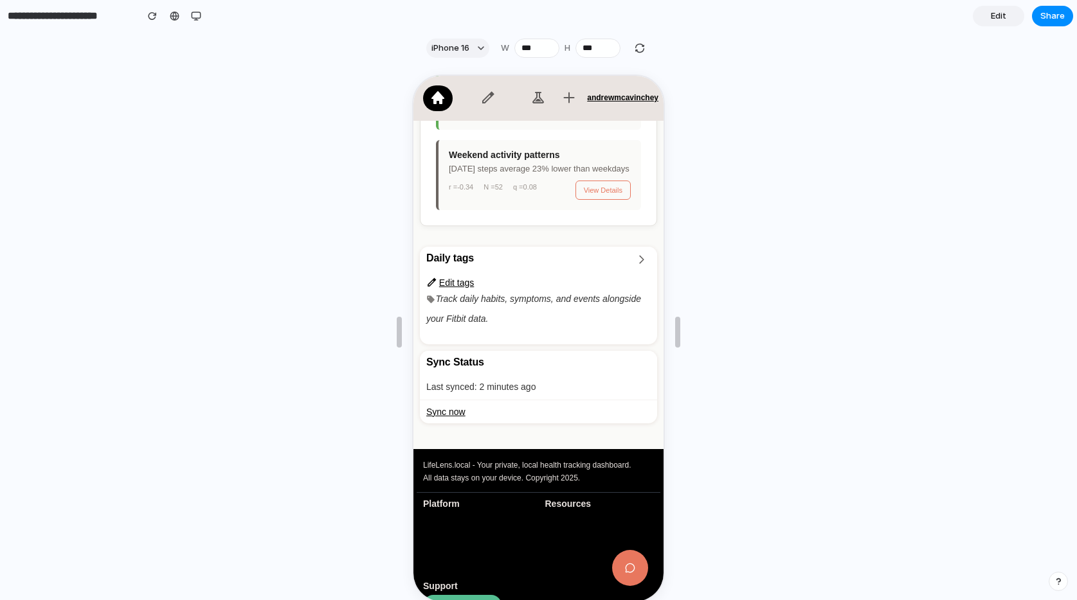
scroll to position [2271, 0]
click at [629, 563] on icon at bounding box center [629, 567] width 12 height 12
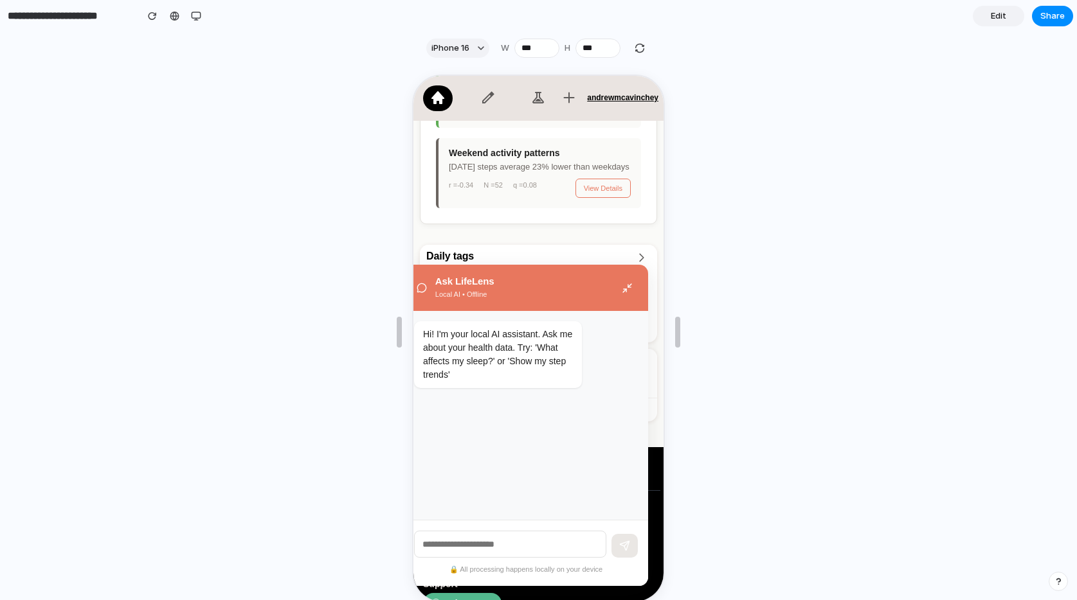
click at [622, 289] on icon at bounding box center [625, 287] width 11 height 11
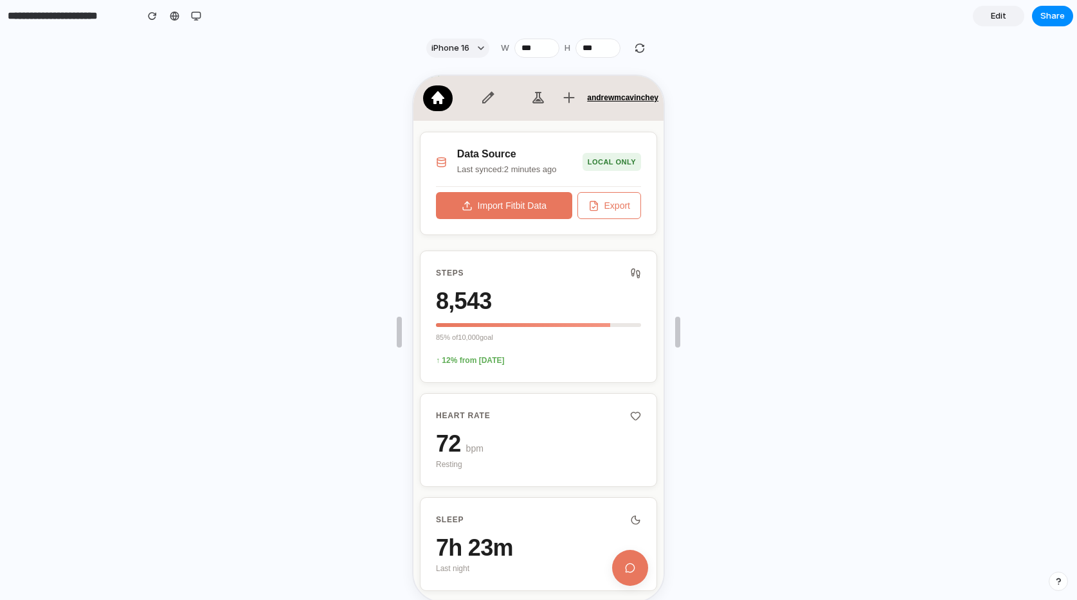
scroll to position [0, 0]
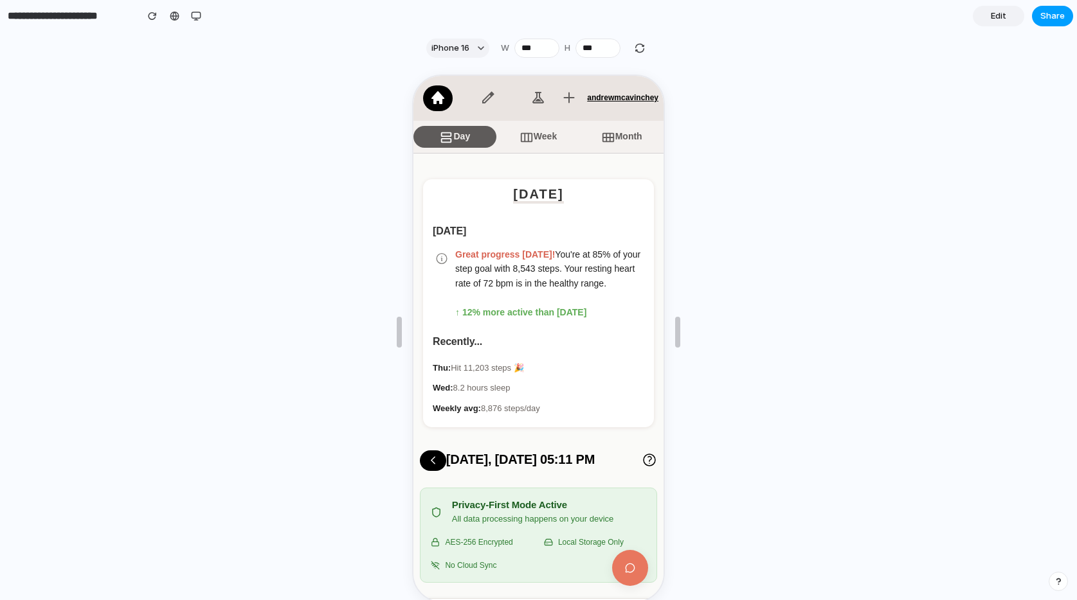
click at [1042, 24] on button "Share" at bounding box center [1052, 16] width 41 height 21
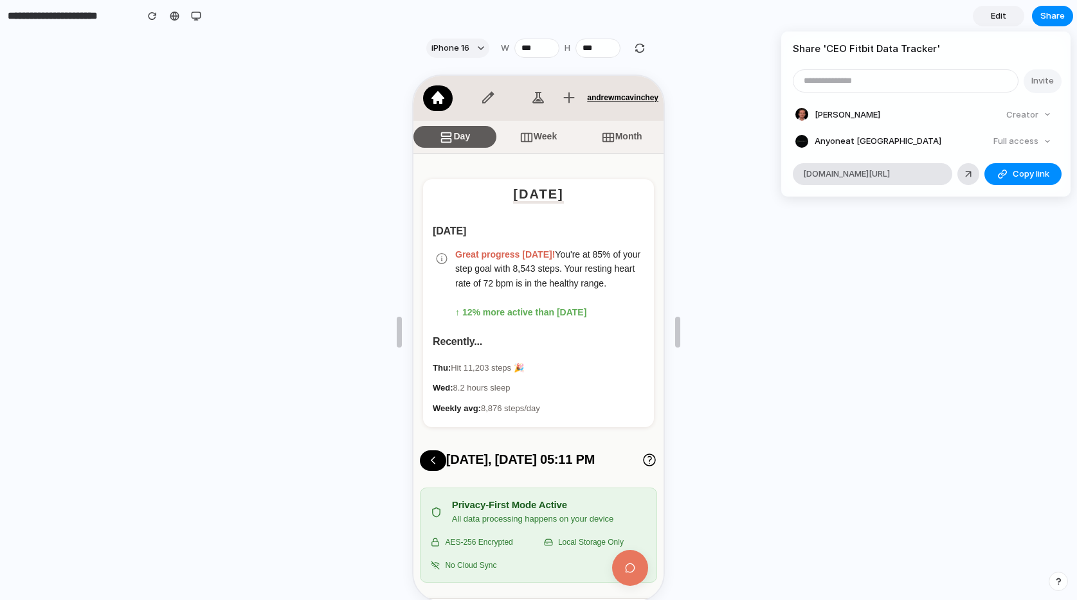
click at [1034, 139] on div "Full access" at bounding box center [1022, 141] width 68 height 18
click at [1019, 174] on span "Copy link" at bounding box center [1030, 174] width 37 height 13
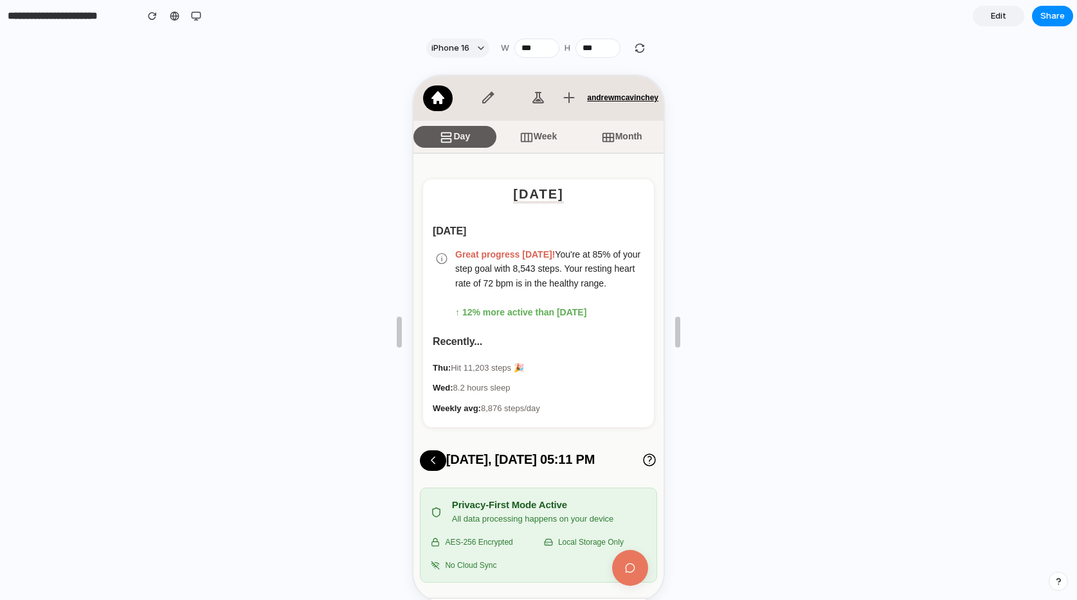
click at [973, 236] on div "Share ' CEO Fitbit Data Tracker ' Invite Andrew McAvinchey Creator Anyone at Mo…" at bounding box center [538, 300] width 1077 height 600
click at [202, 15] on button "button" at bounding box center [195, 15] width 19 height 19
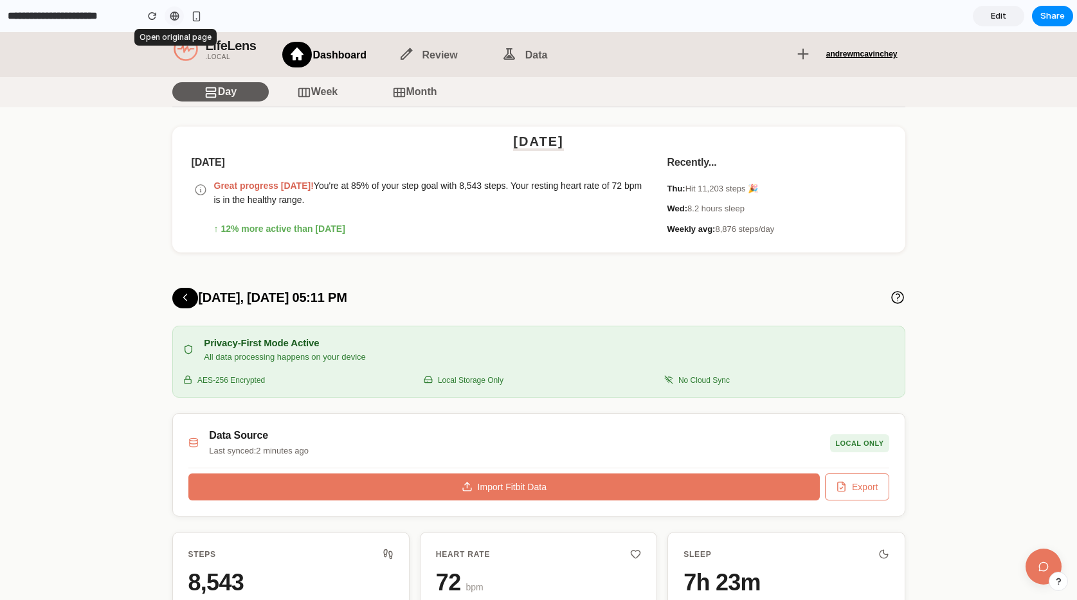
click at [174, 20] on div at bounding box center [175, 16] width 10 height 10
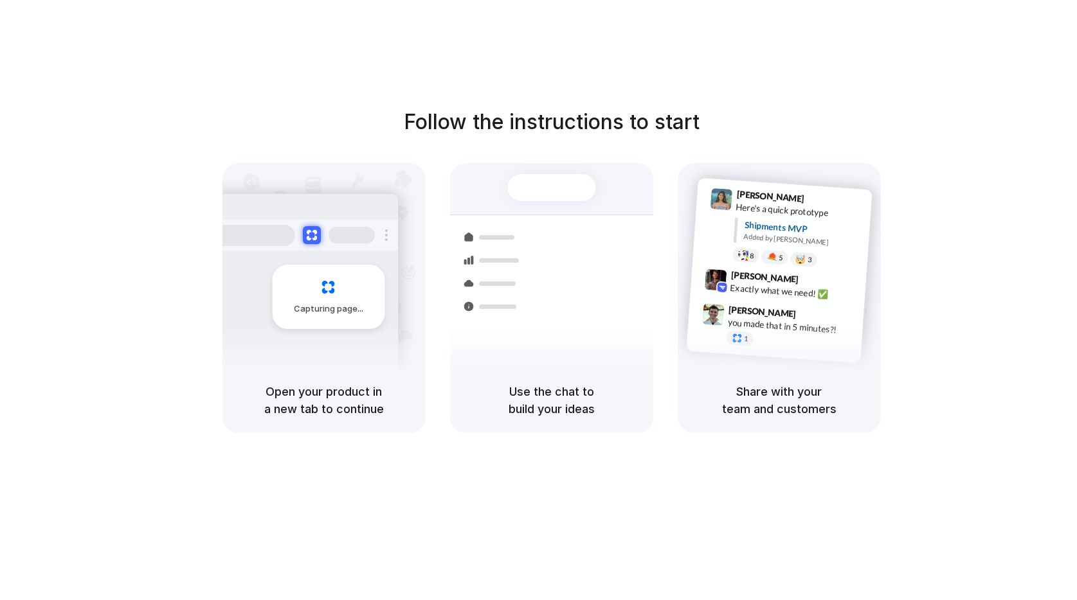
click at [794, 384] on h5 "Share with your team and customers" at bounding box center [779, 400] width 172 height 35
click at [815, 323] on div "you made that in 5 minutes?!" at bounding box center [791, 327] width 129 height 22
click at [622, 396] on h5 "Use the chat to build your ideas" at bounding box center [551, 400] width 172 height 35
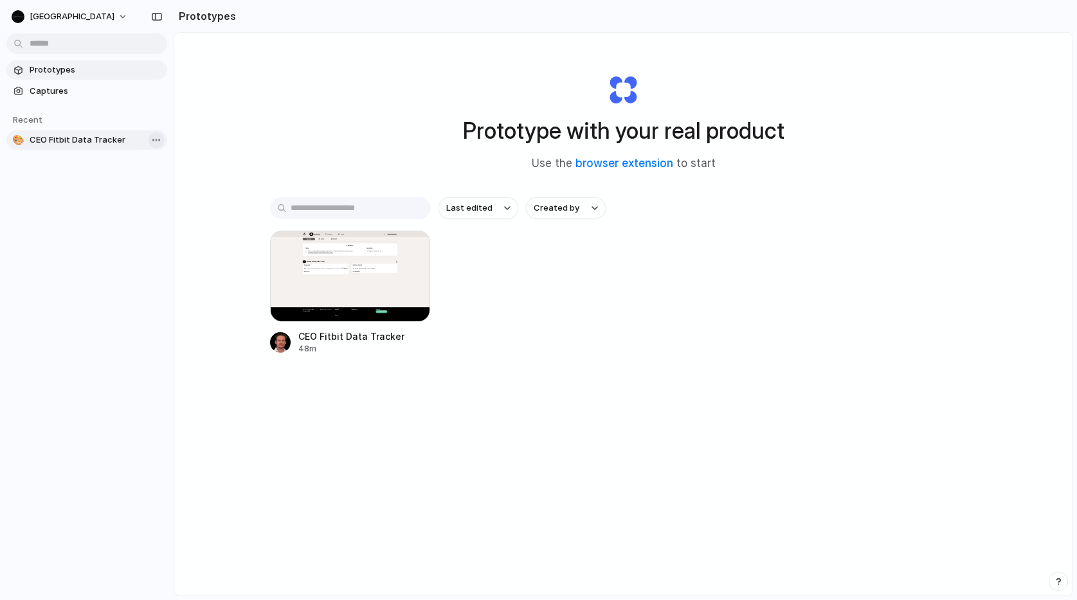
click at [159, 141] on body "Mount Arbor Prototypes Captures Recent 🎨 CEO Fitbit Data Tracker Prototypes Pro…" at bounding box center [538, 300] width 1077 height 600
click at [105, 193] on div "Open in new tab Copy link Delete" at bounding box center [538, 300] width 1077 height 600
click at [96, 17] on button "[GEOGRAPHIC_DATA]" at bounding box center [70, 16] width 128 height 21
click at [48, 110] on span "Sign out" at bounding box center [47, 107] width 34 height 13
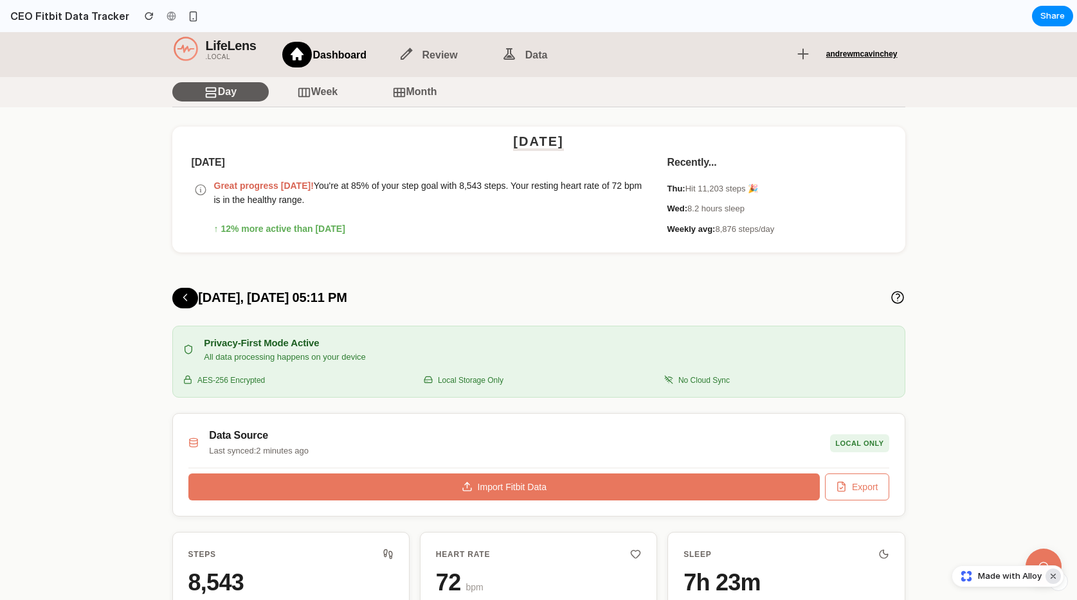
click at [1053, 578] on button "Dismiss watermark" at bounding box center [1052, 576] width 15 height 15
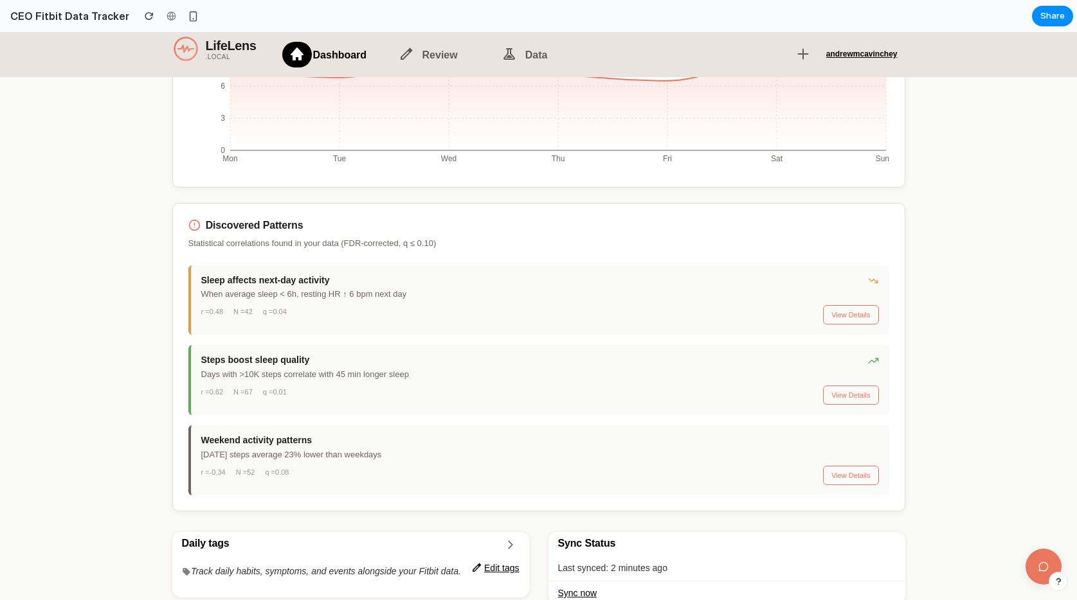
scroll to position [1213, 0]
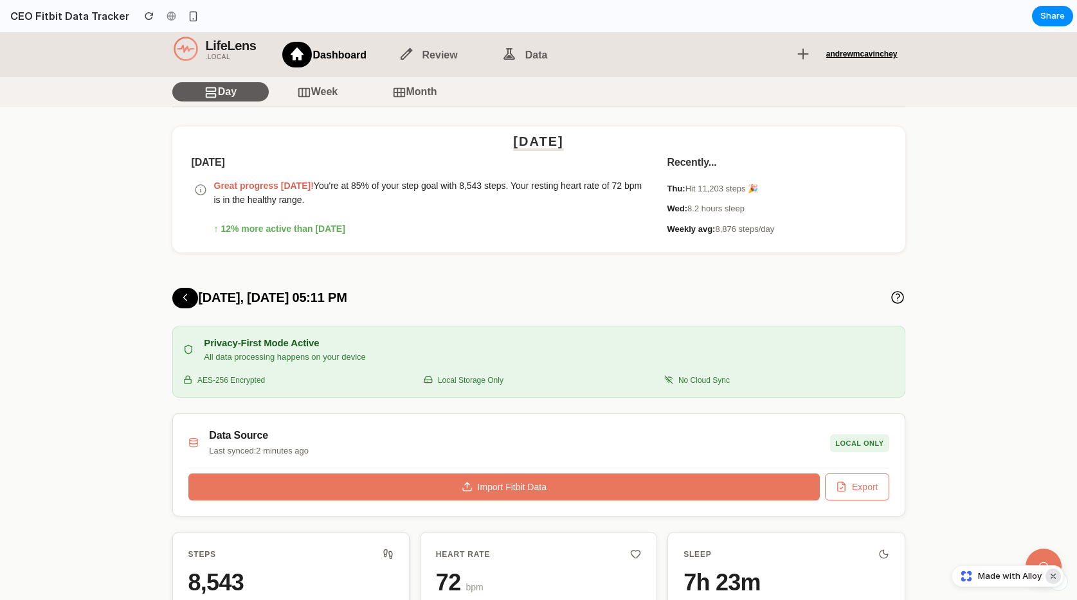
click at [1052, 578] on button "Dismiss watermark" at bounding box center [1052, 576] width 15 height 15
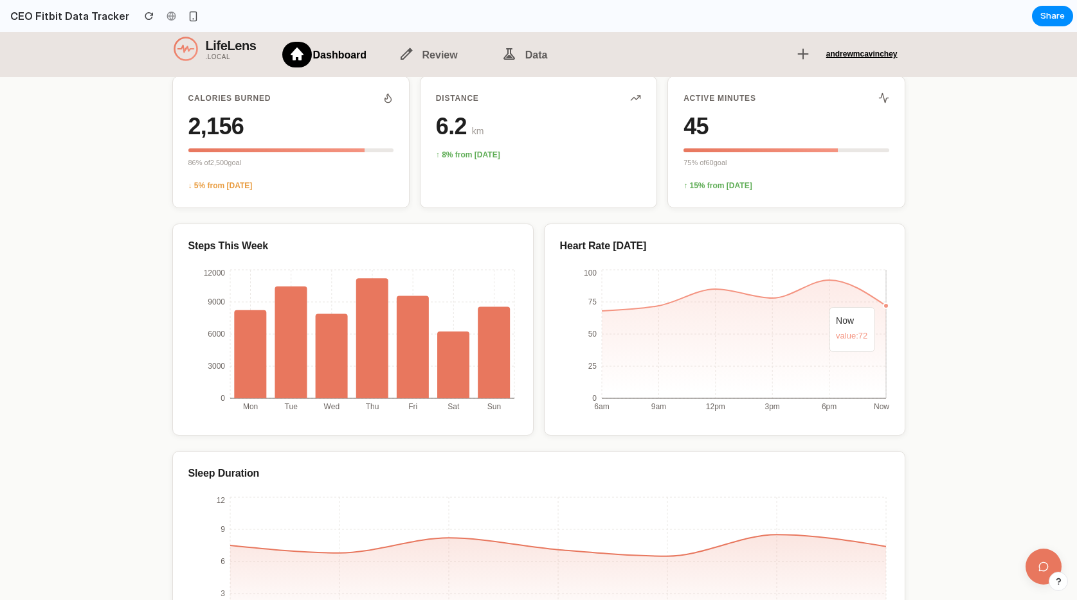
scroll to position [622, 0]
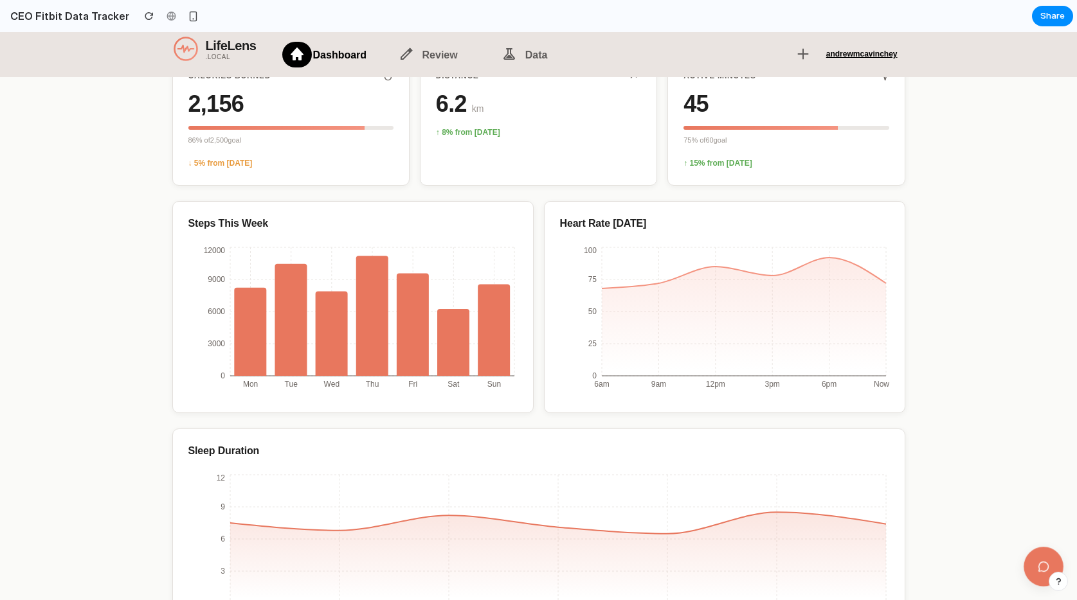
click at [1039, 578] on button at bounding box center [1043, 567] width 40 height 40
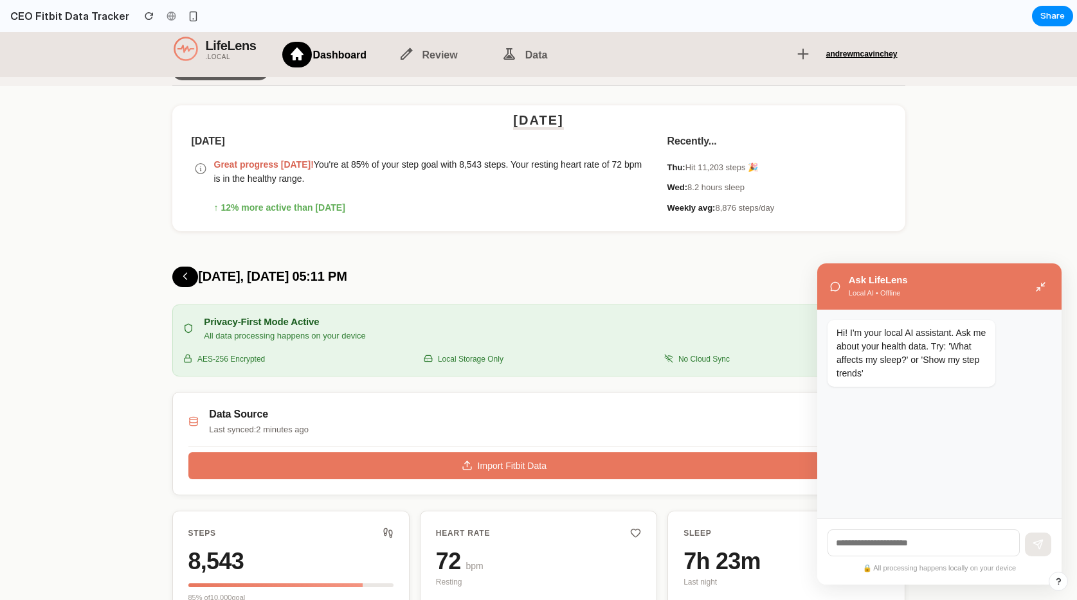
scroll to position [0, 0]
